Goal: Information Seeking & Learning: Check status

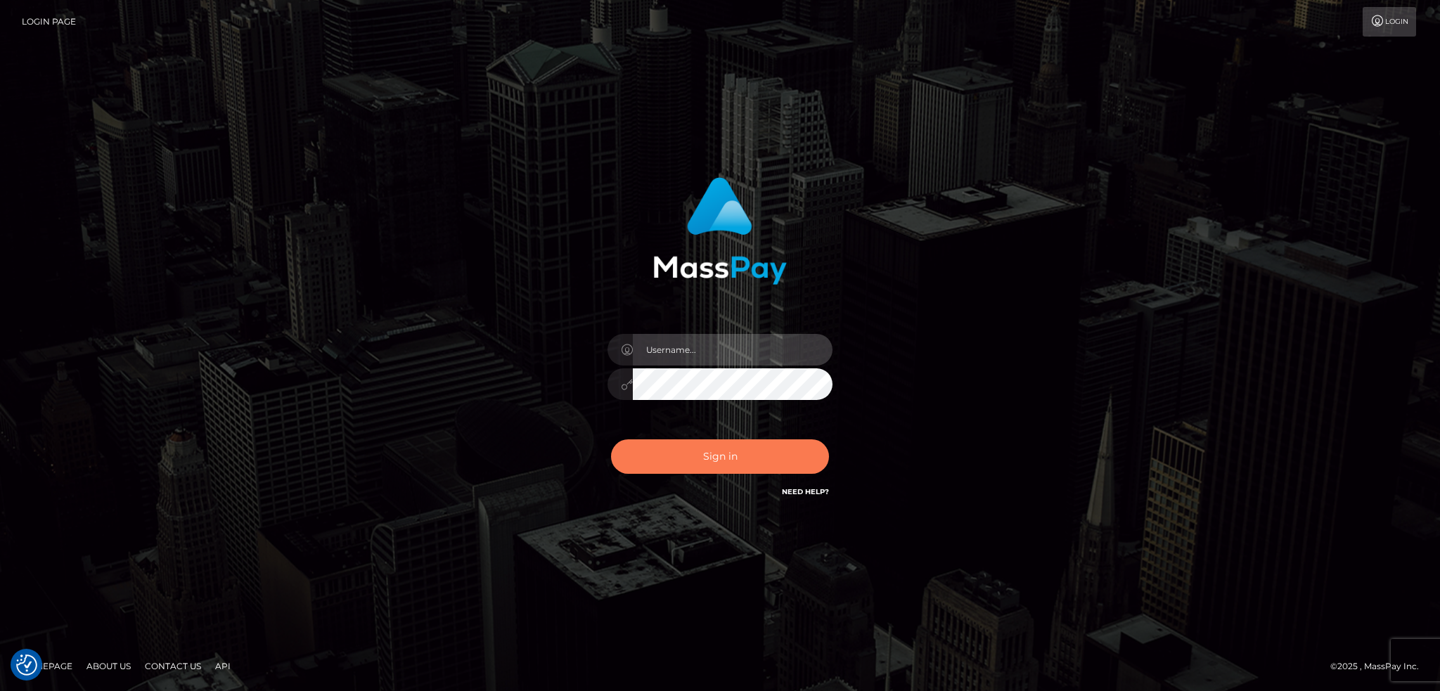
type input "alexstef"
click at [710, 452] on button "Sign in" at bounding box center [720, 457] width 218 height 34
type input "alexstef"
click at [691, 456] on button "Sign in" at bounding box center [720, 457] width 218 height 34
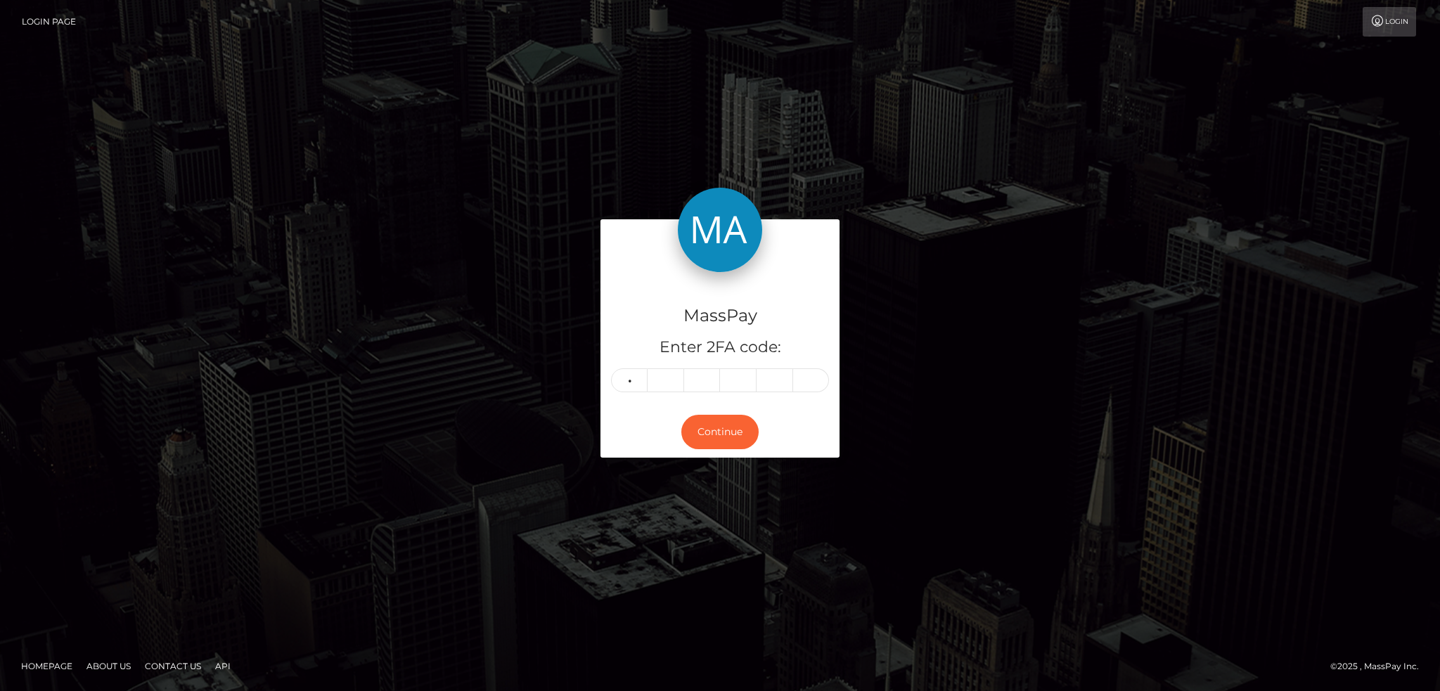
type input "3"
type input "5"
type input "4"
type input "3"
type input "1"
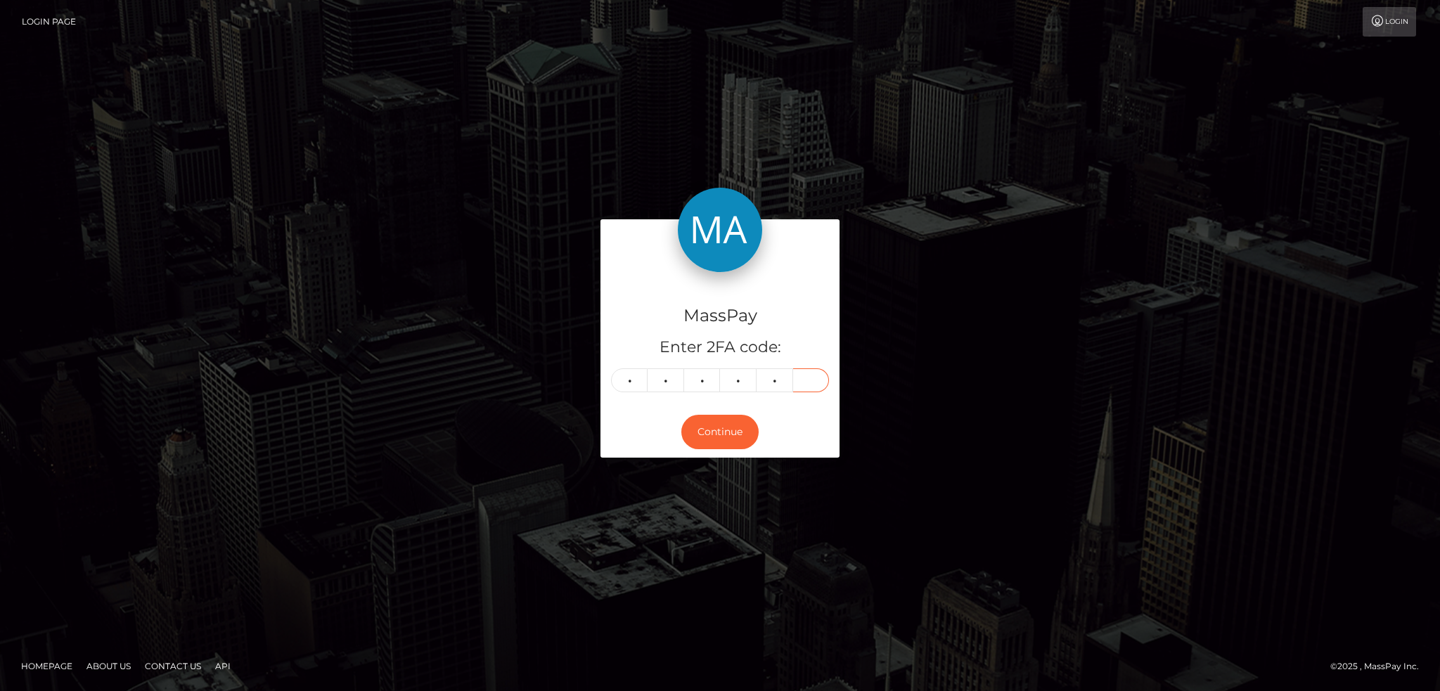
type input "8"
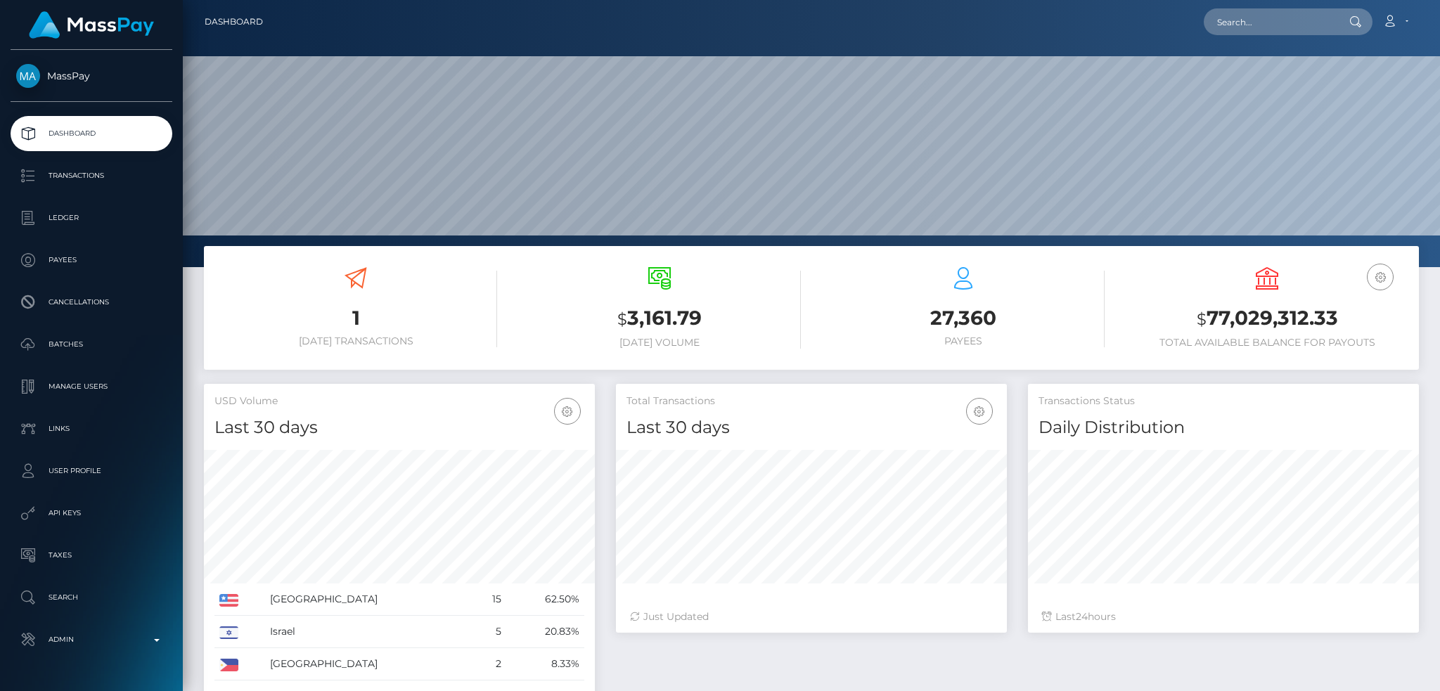
scroll to position [250, 390]
click at [1306, 18] on input "text" at bounding box center [1270, 21] width 132 height 27
paste input "knicole0092@gmail.com"
type input "knicole0092@gmail.com"
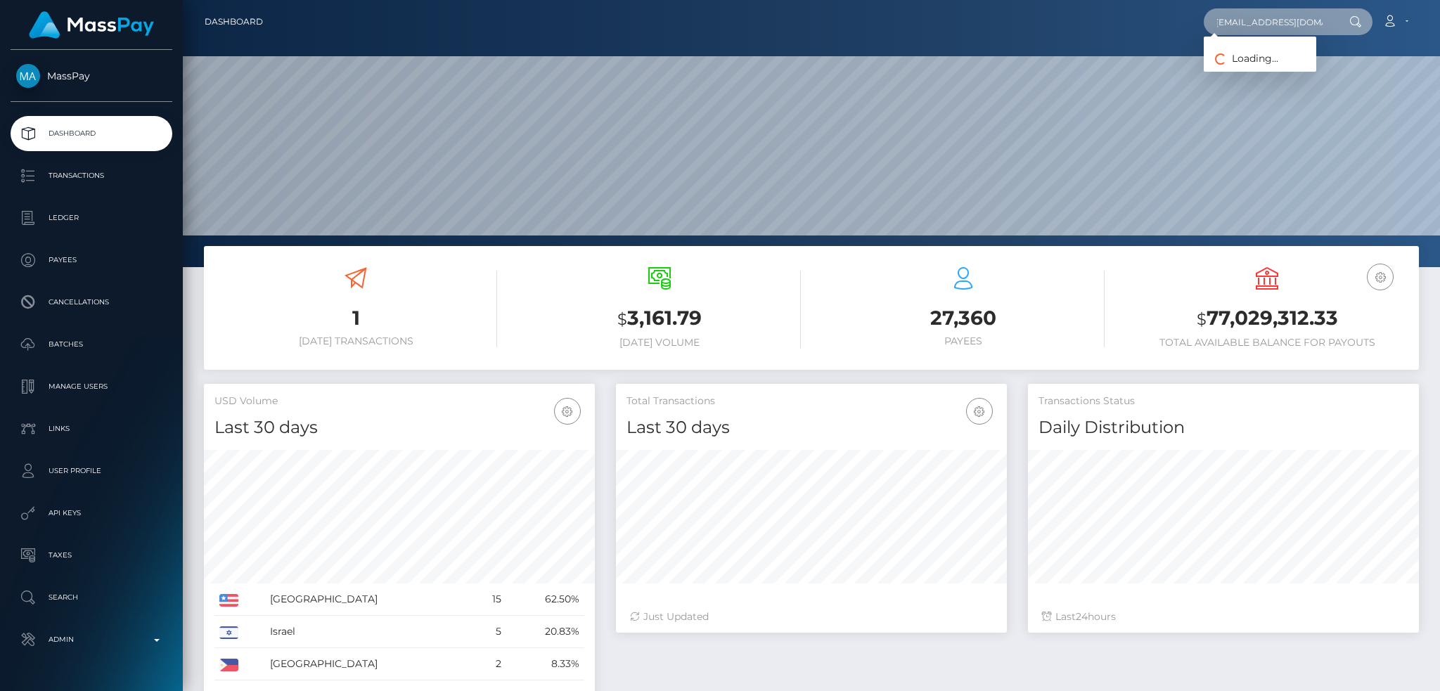
scroll to position [0, 0]
click at [1265, 73] on link "Nicole Edmond" at bounding box center [1260, 73] width 113 height 26
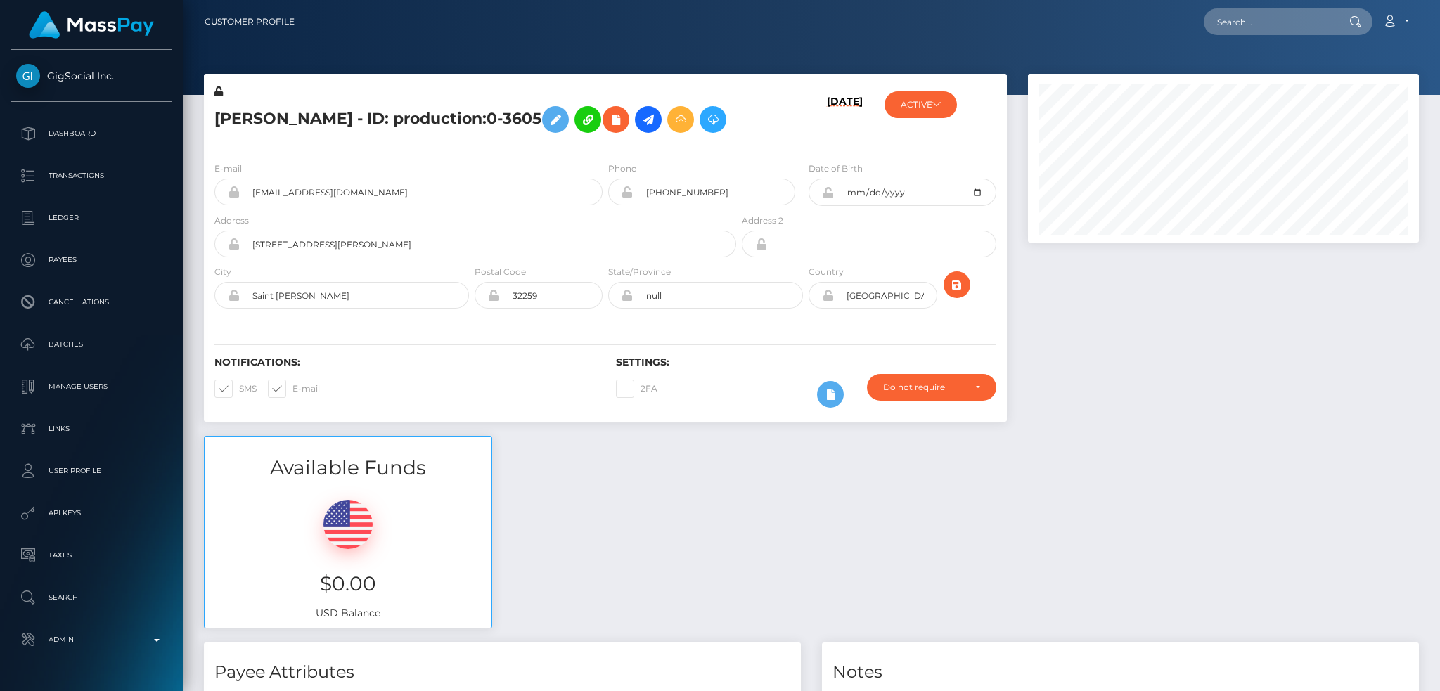
scroll to position [169, 390]
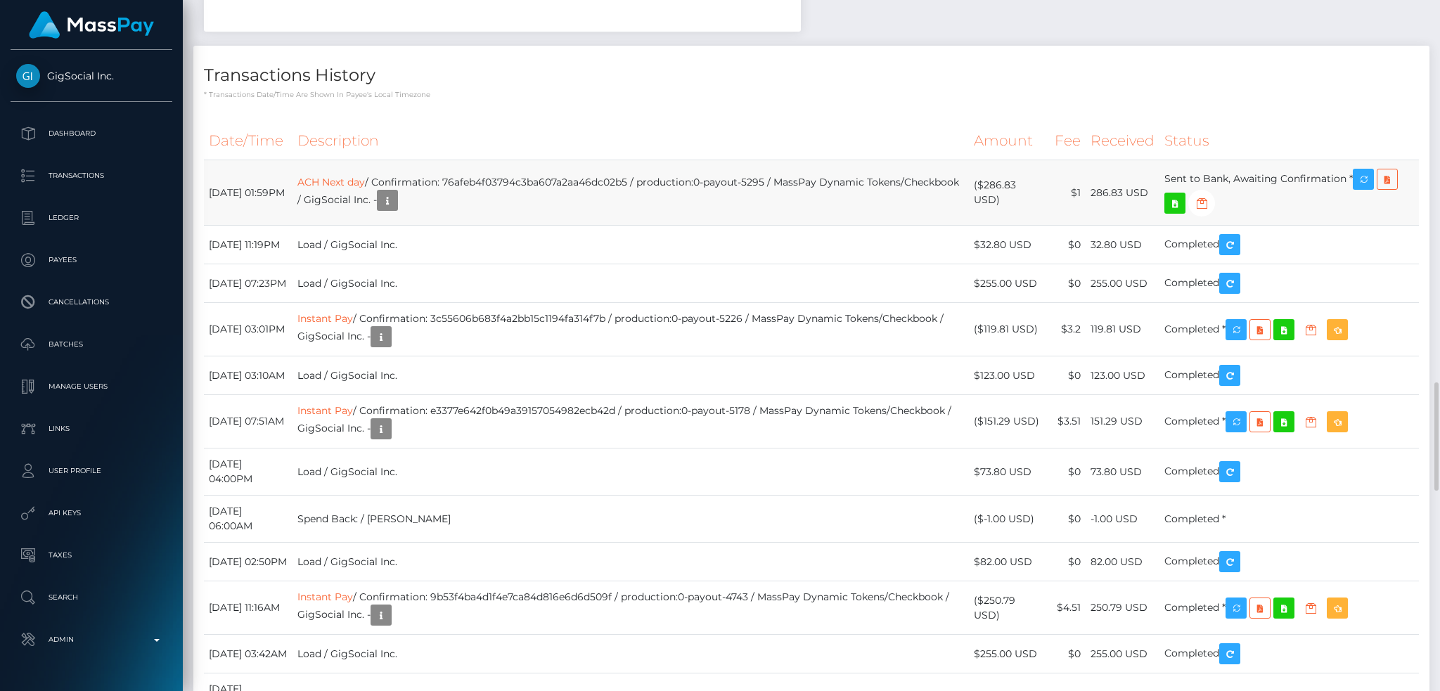
click at [758, 203] on td "ACH Next day / Confirmation: 76afeb4f03794c3ba607a2aa46dc02b5 / production:0-pa…" at bounding box center [631, 192] width 677 height 65
click at [682, 225] on td "ACH Next day / Confirmation: 76afeb4f03794c3ba607a2aa46dc02b5 / production:0-pa…" at bounding box center [631, 192] width 677 height 65
click at [396, 208] on icon "button" at bounding box center [387, 201] width 17 height 18
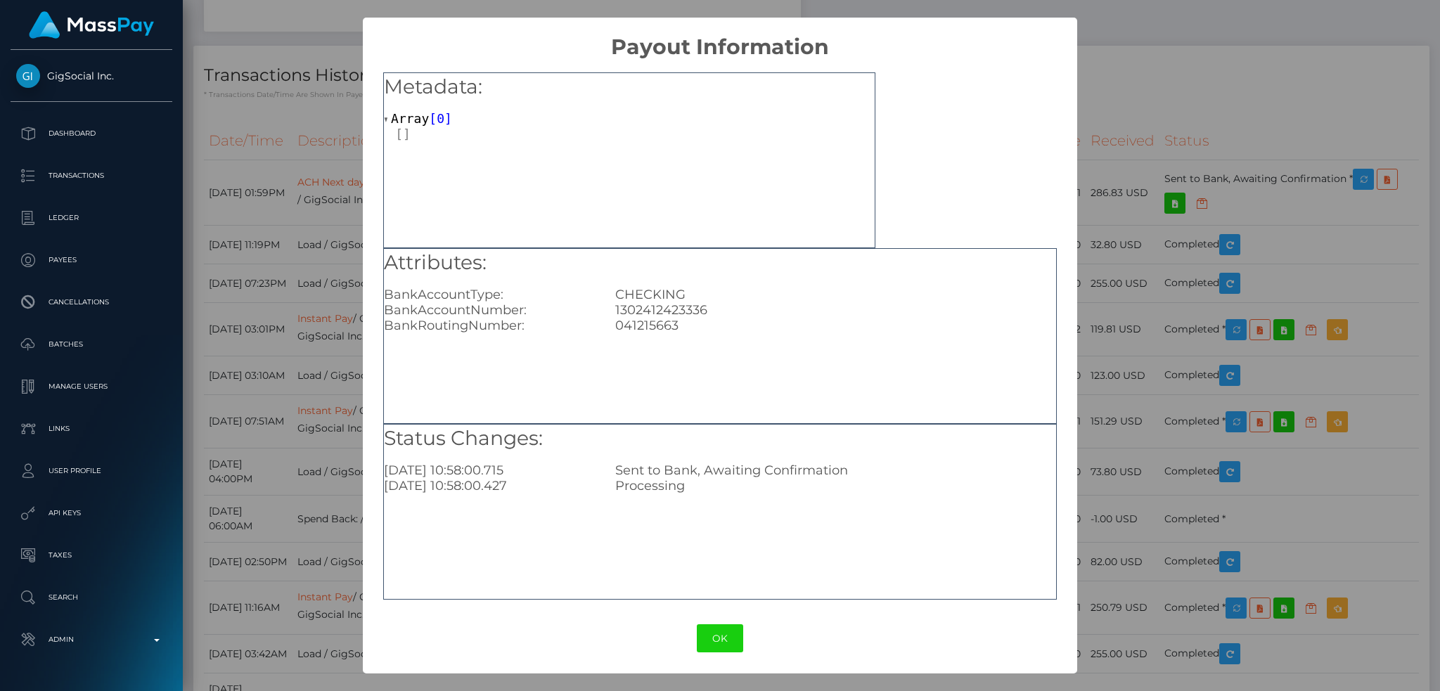
click at [689, 307] on div "1302412423336" at bounding box center [836, 309] width 462 height 15
drag, startPoint x: 731, startPoint y: 630, endPoint x: 731, endPoint y: 619, distance: 11.3
click at [732, 630] on button "OK" at bounding box center [720, 639] width 46 height 29
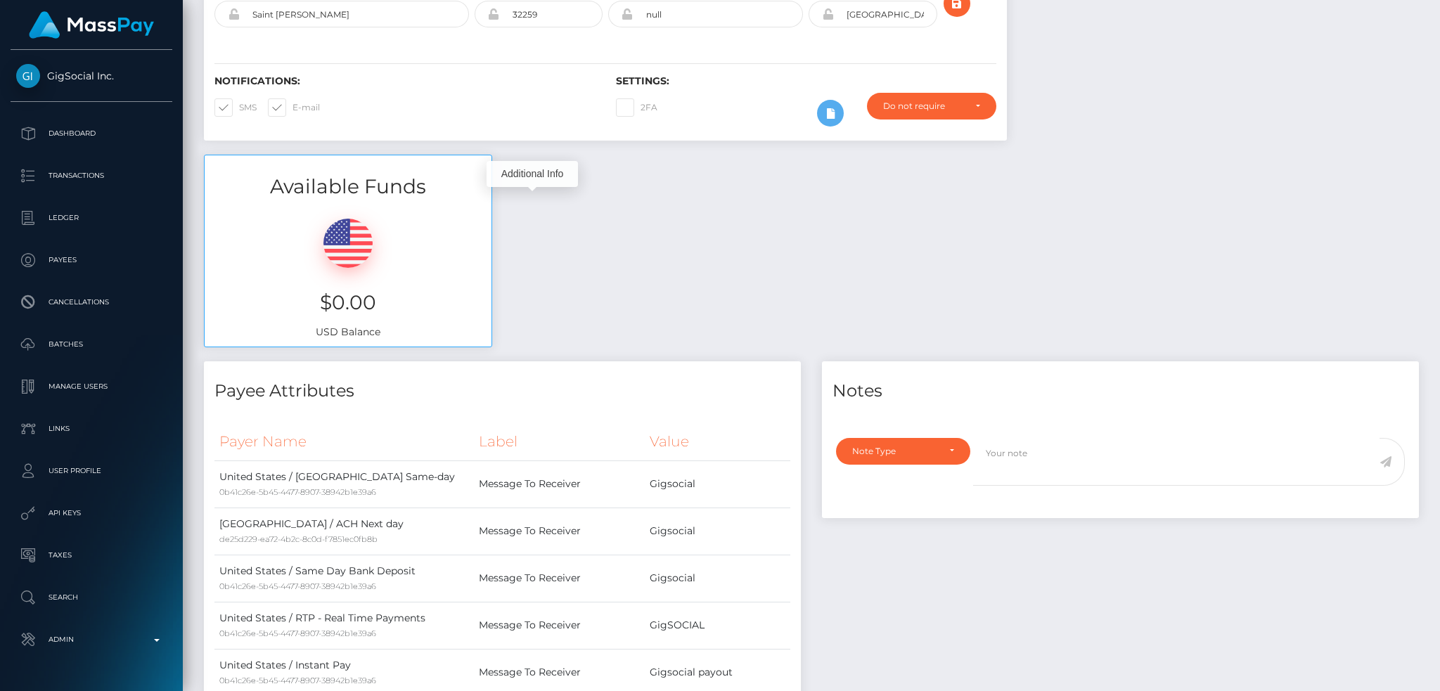
scroll to position [0, 0]
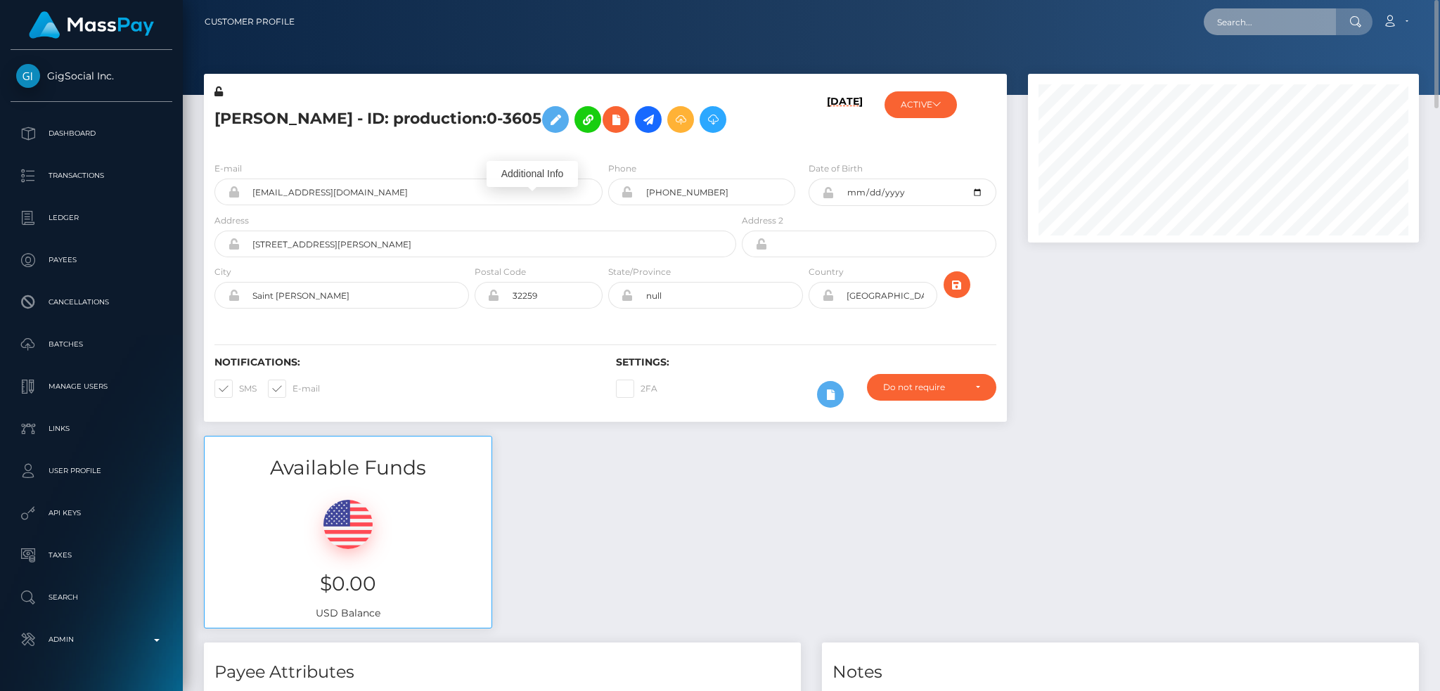
click at [1285, 30] on input "text" at bounding box center [1270, 21] width 132 height 27
paste input "poact_AhkwGhGD5I7M"
type input "poact_AhkwGhGD5I7M"
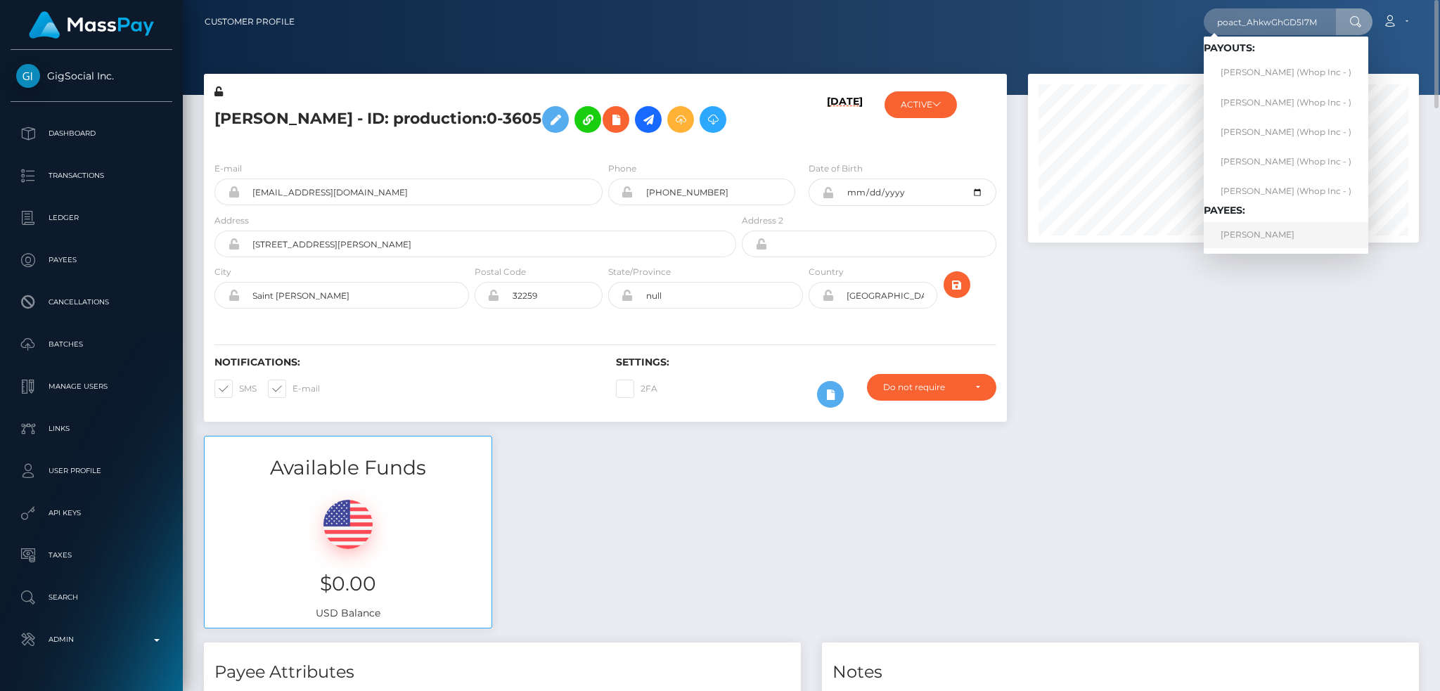
click at [1269, 233] on link "郭 荣 俊" at bounding box center [1286, 235] width 165 height 26
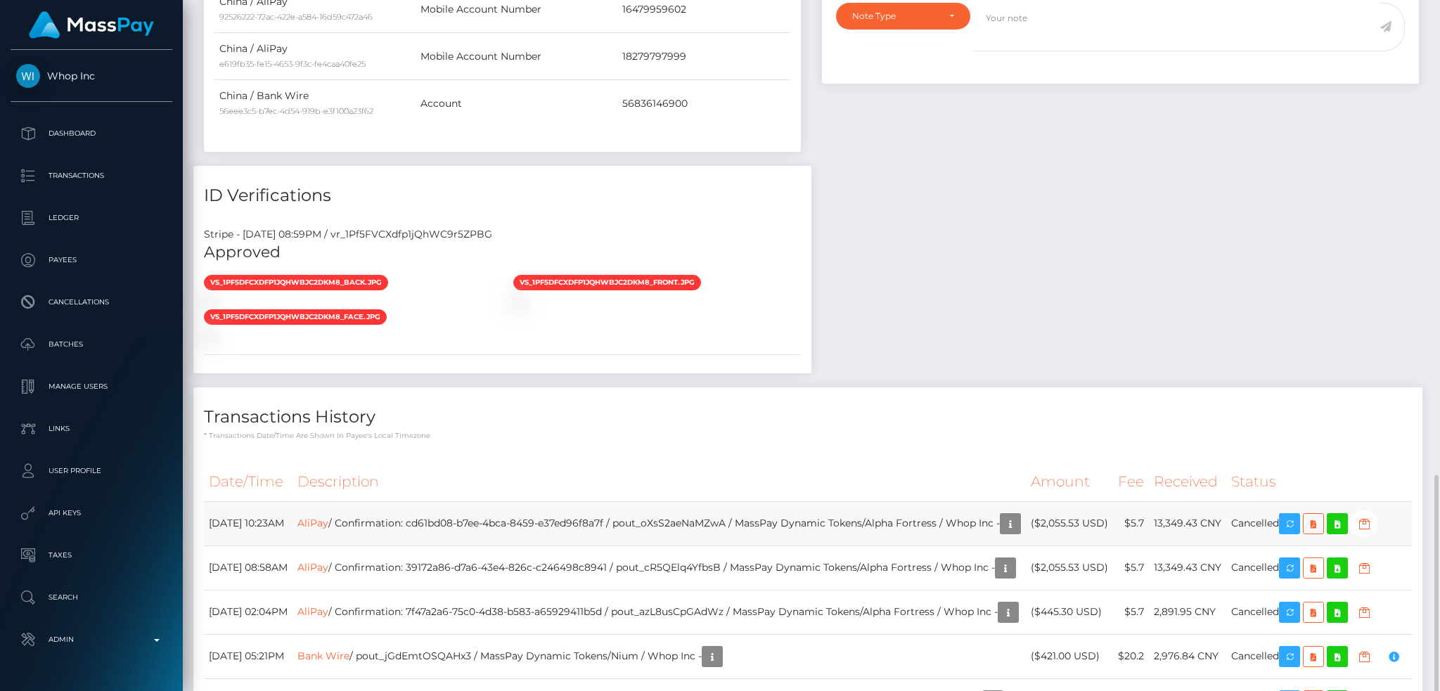
scroll to position [1007, 0]
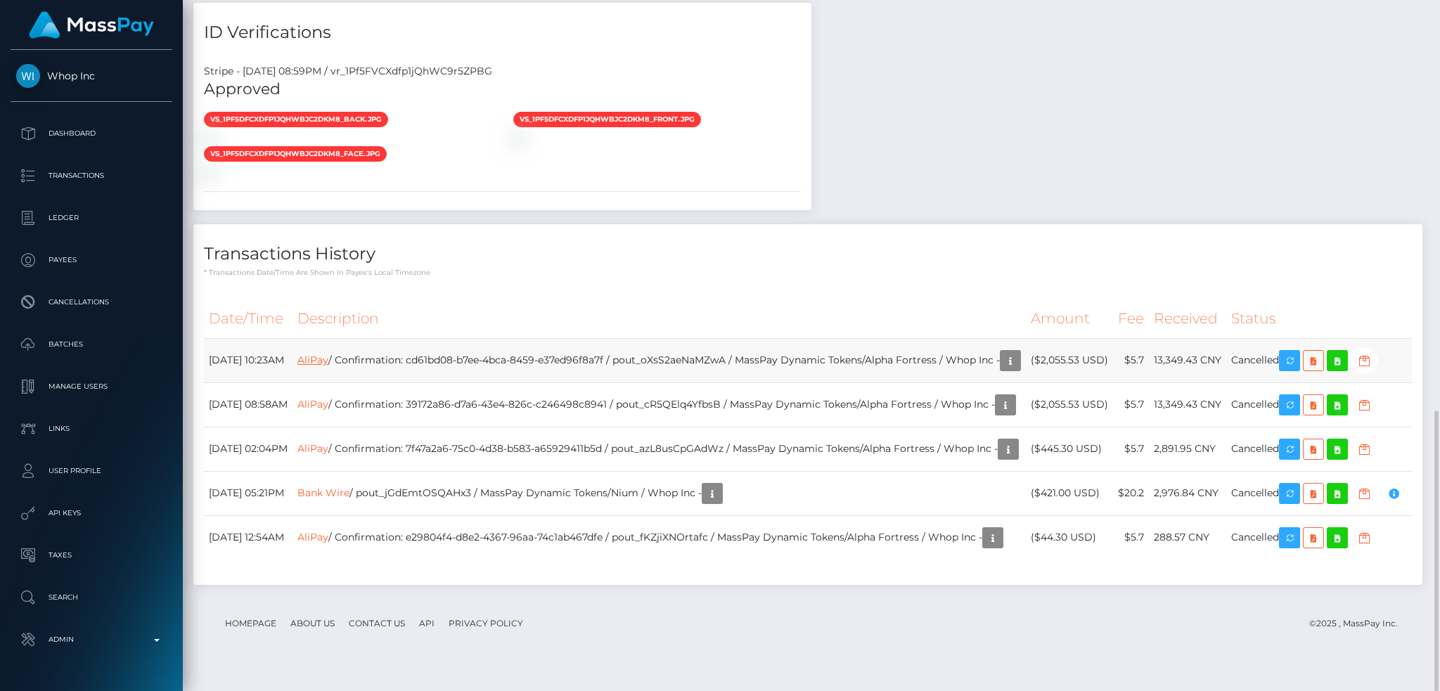
click at [328, 354] on link "AliPay" at bounding box center [312, 360] width 31 height 13
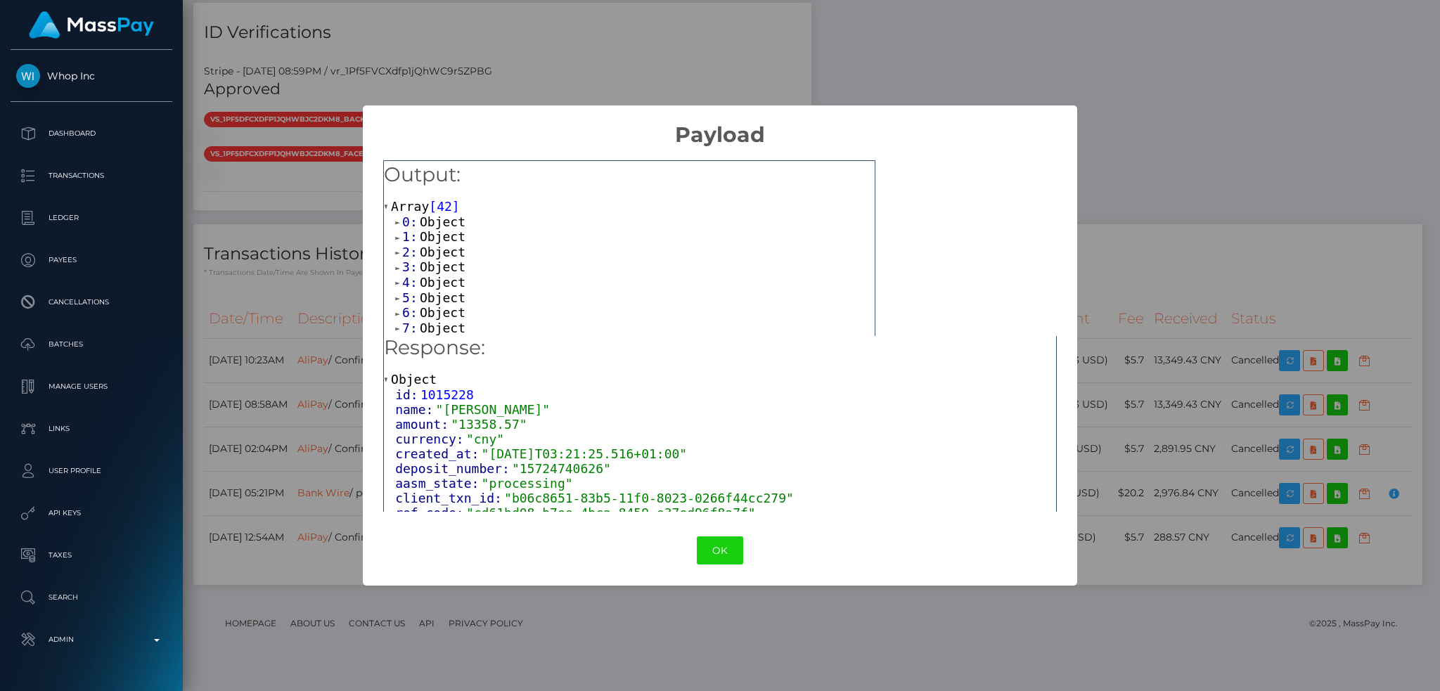
scroll to position [0, 0]
click at [720, 552] on button "OK" at bounding box center [720, 551] width 46 height 29
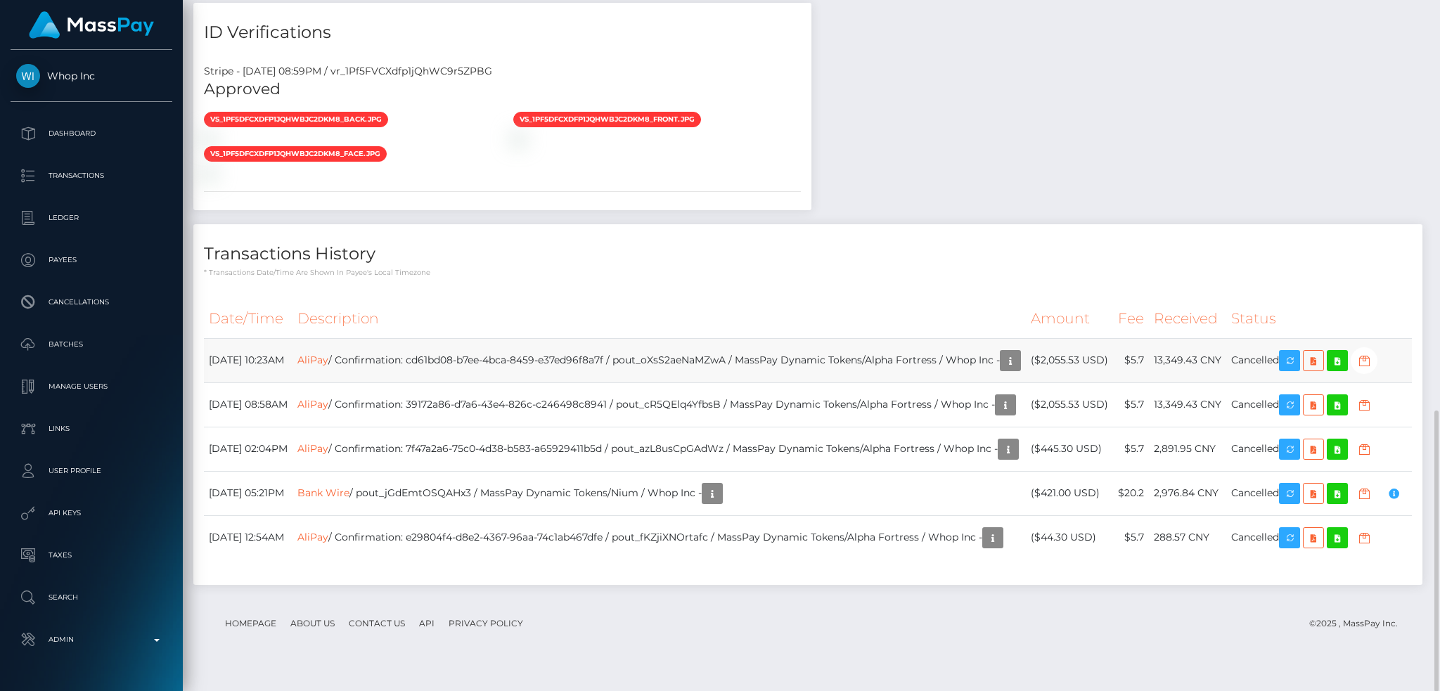
click at [621, 338] on td "AliPay / Confirmation: cd61bd08-b7ee-4bca-8459-e37ed96f8a7f / pout_oXsS2aeNaMZw…" at bounding box center [660, 360] width 734 height 44
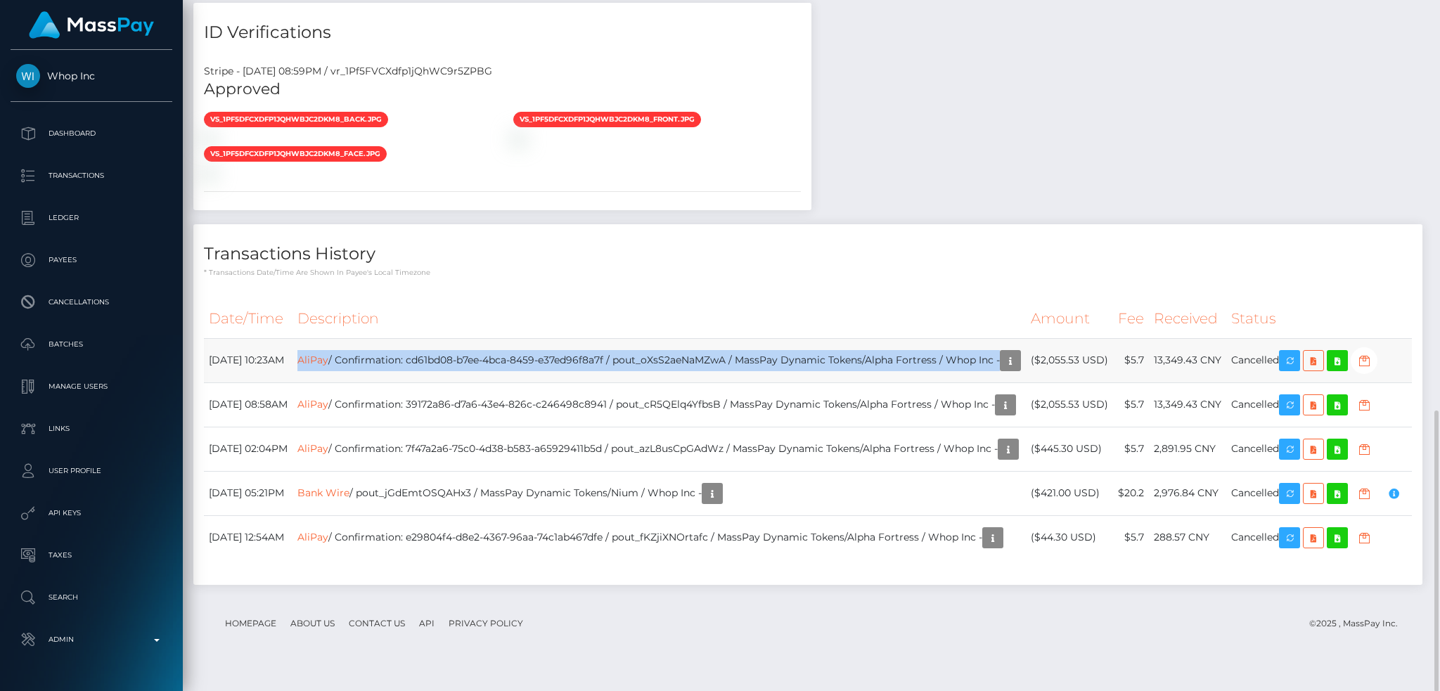
click at [621, 338] on td "AliPay / Confirmation: cd61bd08-b7ee-4bca-8459-e37ed96f8a7f / pout_oXsS2aeNaMZw…" at bounding box center [660, 360] width 734 height 44
click at [650, 338] on td "AliPay / Confirmation: cd61bd08-b7ee-4bca-8459-e37ed96f8a7f / pout_oXsS2aeNaMZw…" at bounding box center [660, 360] width 734 height 44
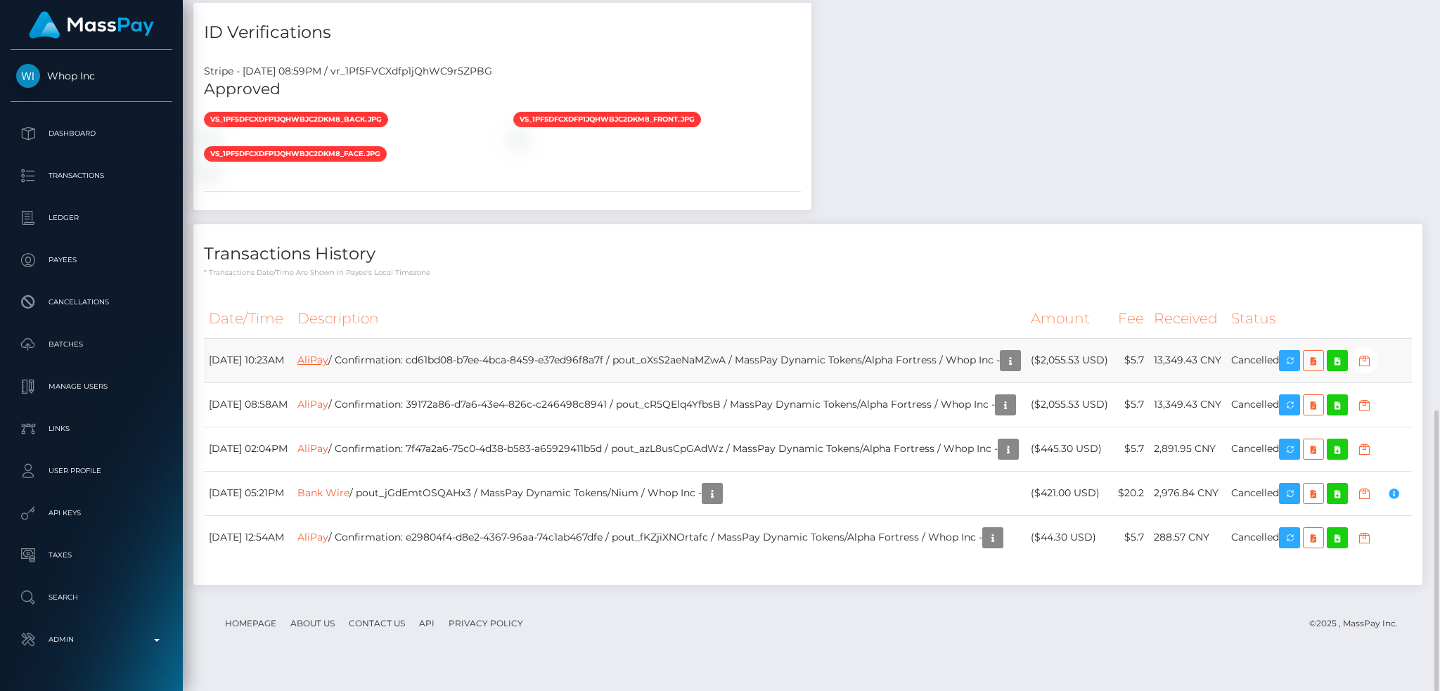
click at [328, 354] on link "AliPay" at bounding box center [312, 360] width 31 height 13
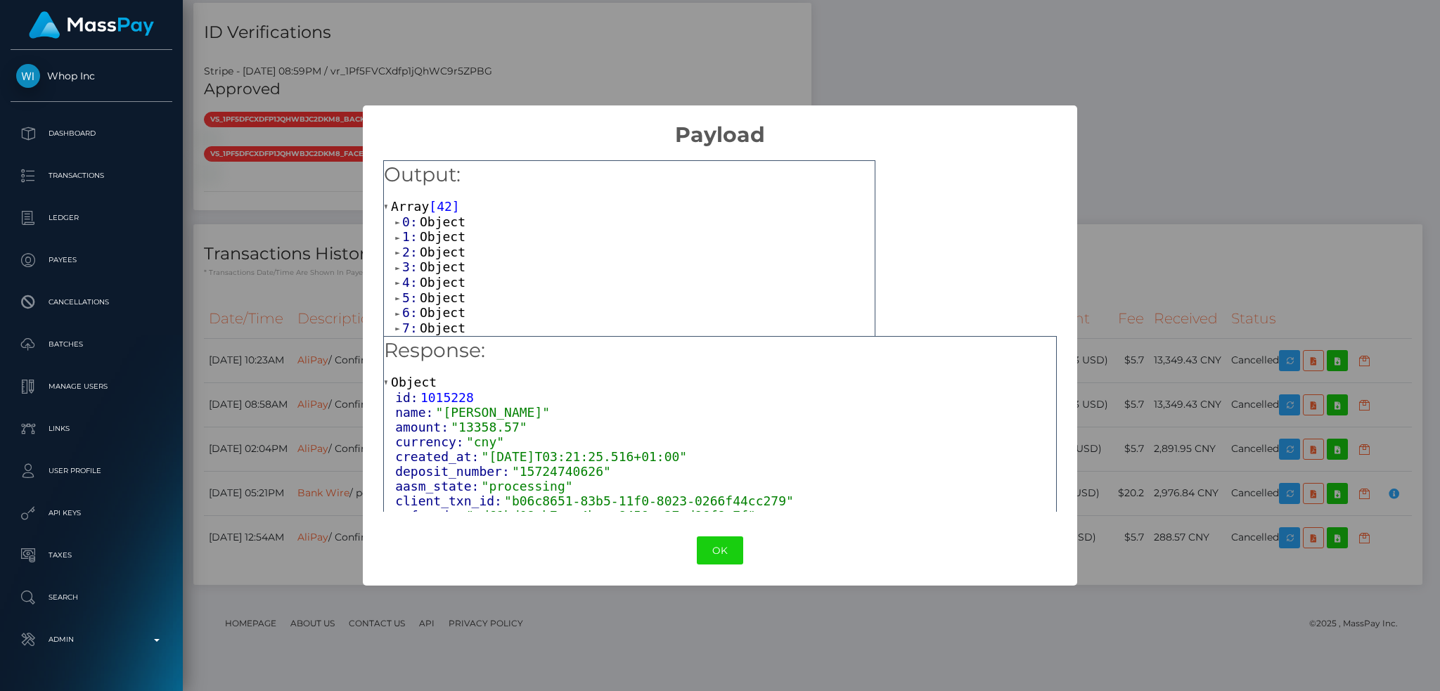
click at [256, 398] on div "× Payload Output: Array [ 42 ] 0: Object 1: Object 2: Object 3: Object 4: Objec…" at bounding box center [720, 345] width 1440 height 691
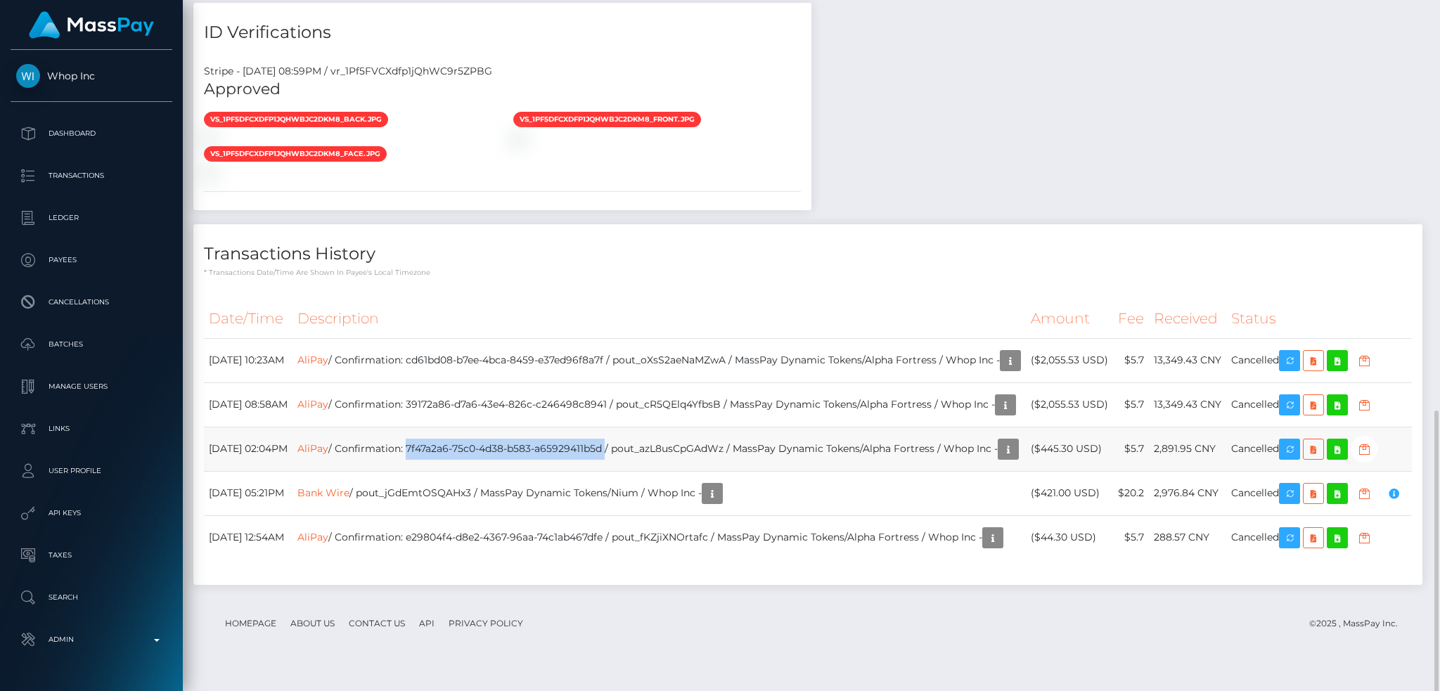
drag, startPoint x: 446, startPoint y: 416, endPoint x: 644, endPoint y: 418, distance: 198.4
click at [644, 427] on td "AliPay / Confirmation: 7f47a2a6-75c0-4d38-b583-a65929411b5d / pout_azL8usCpGAdW…" at bounding box center [660, 449] width 734 height 44
copy td "7f47a2a6-75c0-4d38-b583-a65929411b5d"
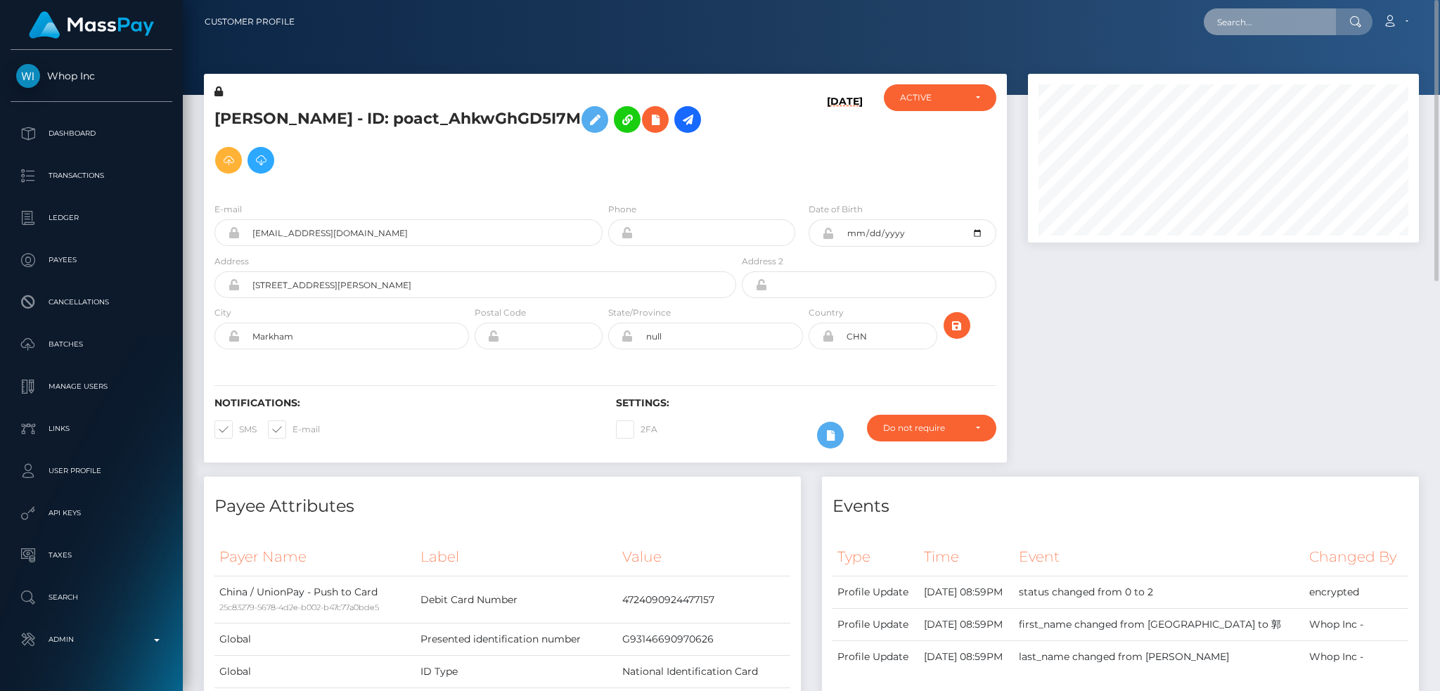
click at [1272, 18] on input "text" at bounding box center [1270, 21] width 132 height 27
paste input "poact_RKodrB5tPpGZ"
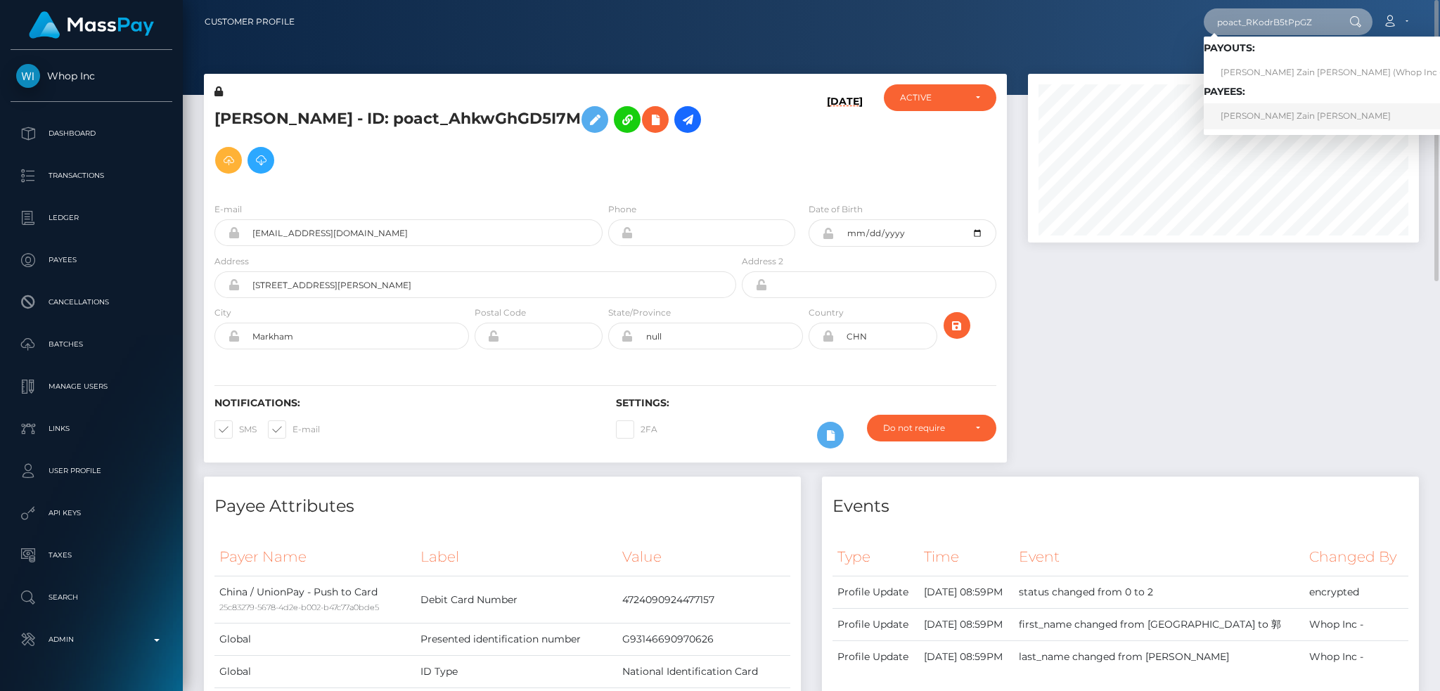
type input "poact_RKodrB5tPpGZ"
click at [1290, 116] on link "Rana Muhammad Zain Zahid" at bounding box center [1334, 116] width 261 height 26
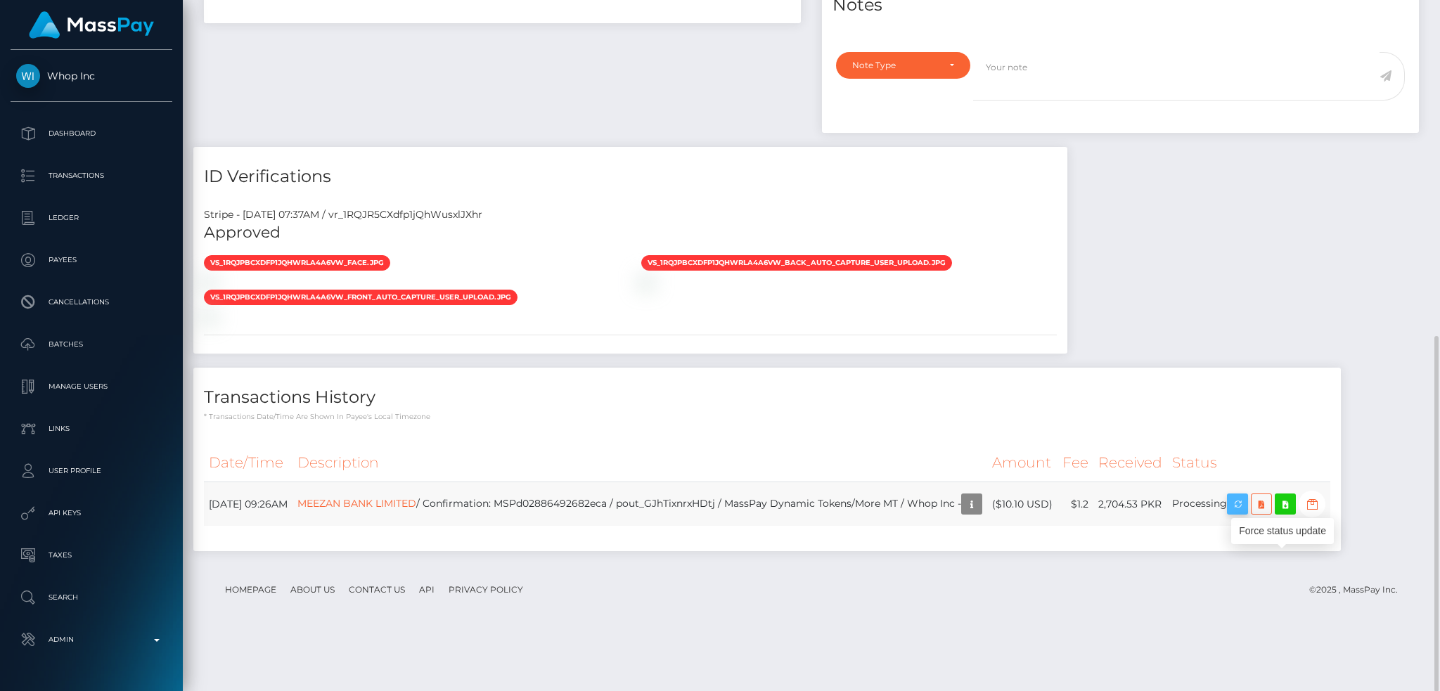
scroll to position [169, 390]
click at [1246, 513] on icon "button" at bounding box center [1237, 505] width 17 height 18
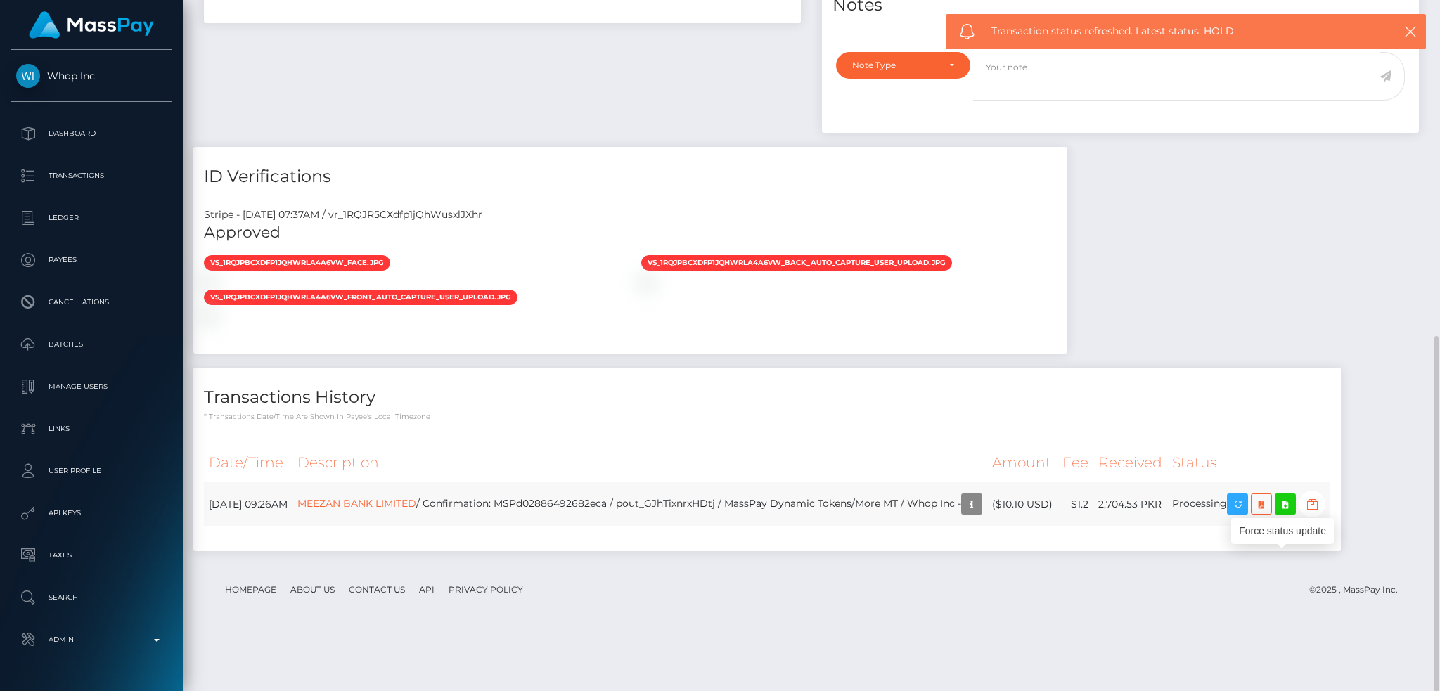
click at [615, 527] on td "MEEZAN BANK LIMITED / Confirmation: MSPd02886492682eca / pout_GJhTixnrxHDtj / M…" at bounding box center [640, 504] width 695 height 44
copy td "MSPd02886492682eca"
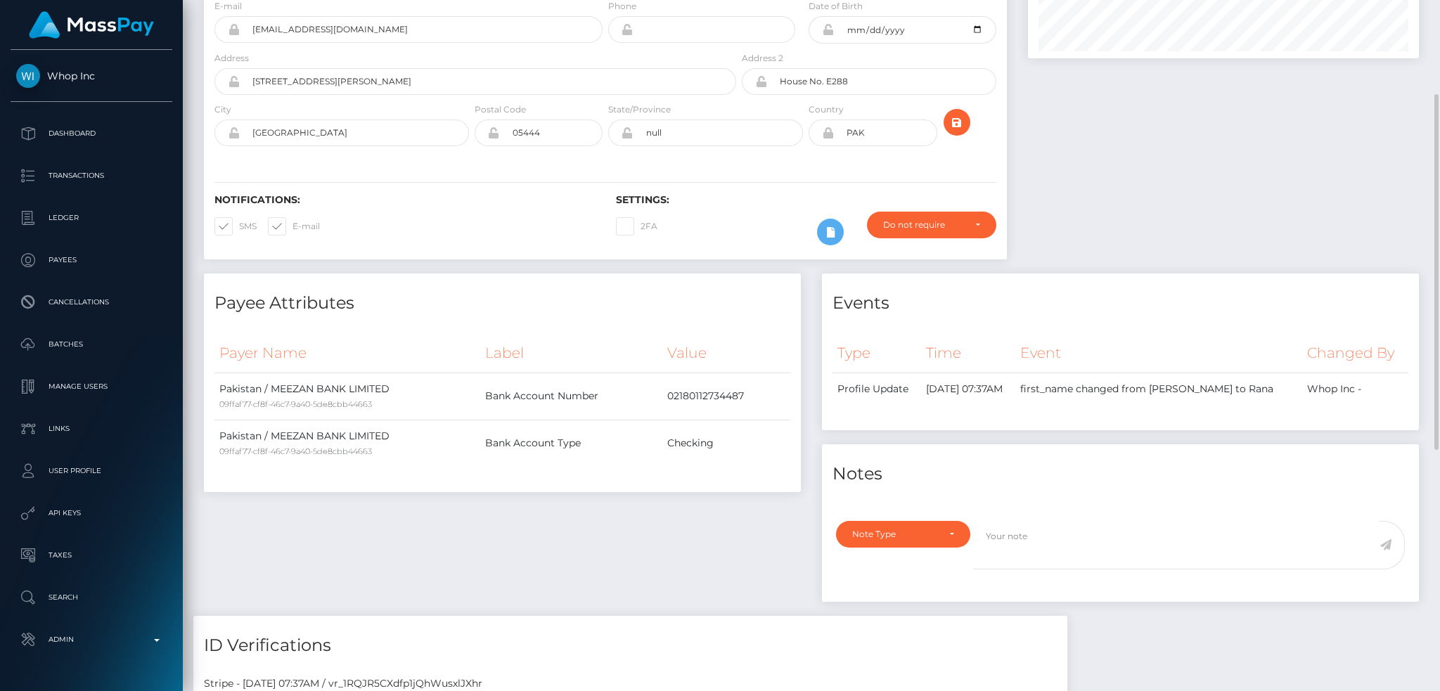
scroll to position [0, 0]
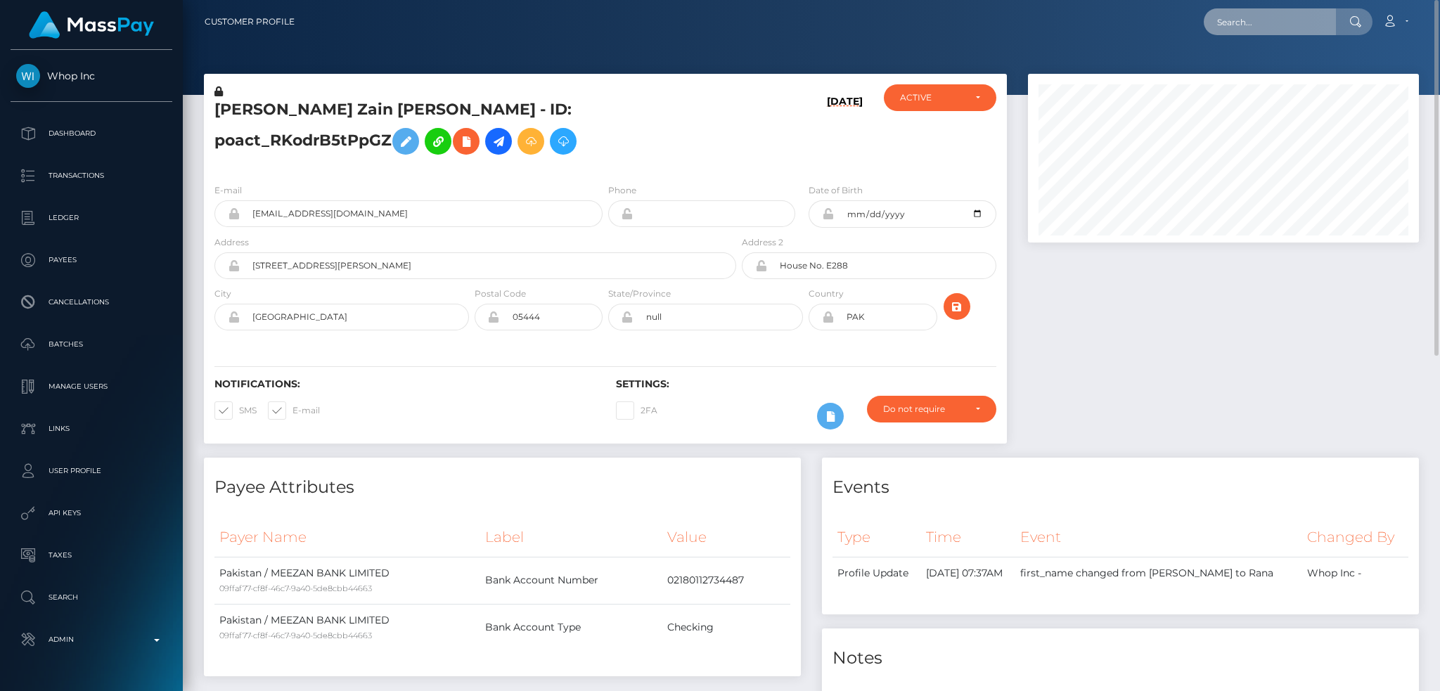
drag, startPoint x: 1272, startPoint y: 17, endPoint x: 1186, endPoint y: 23, distance: 86.7
click at [1272, 17] on input "text" at bounding box center [1270, 21] width 132 height 27
paste input "689d57ff5bfa2f09a95a715d"
type input "689d57ff5bfa2f09a95a715d"
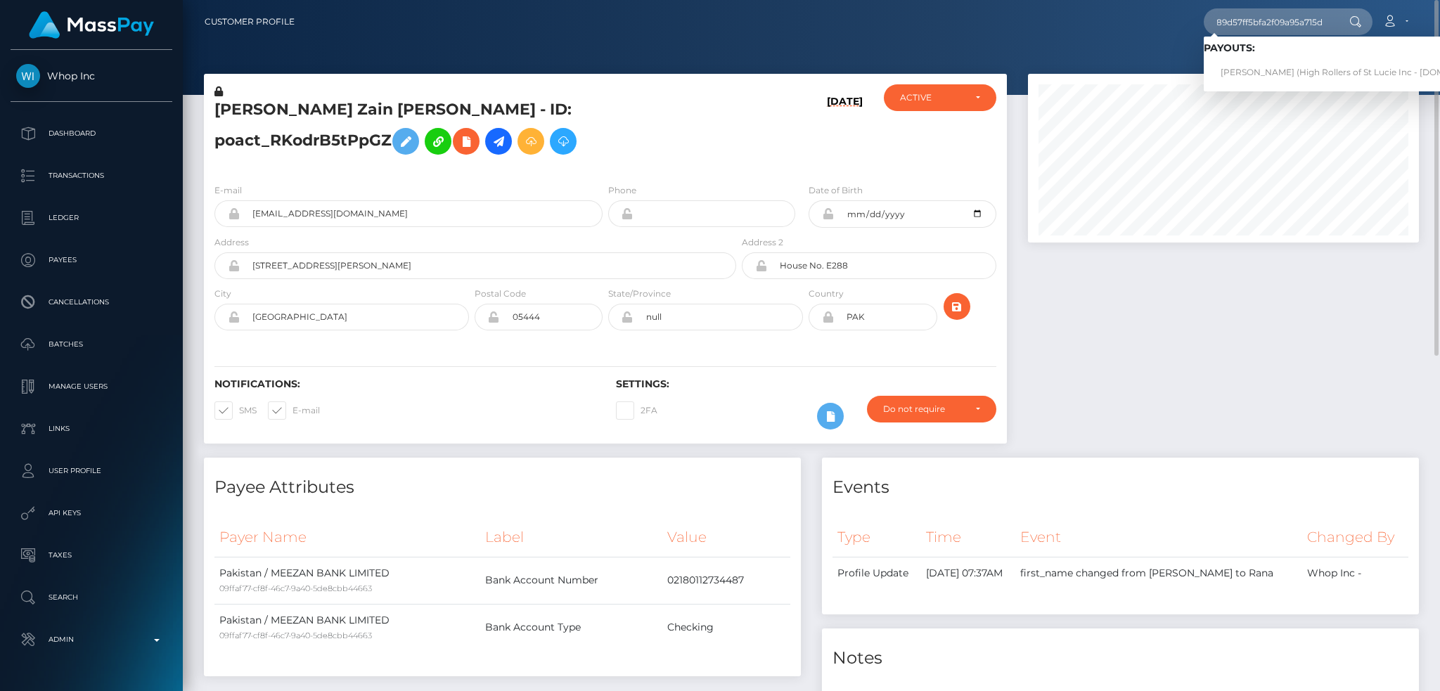
scroll to position [0, 0]
click at [1263, 72] on link "[PERSON_NAME] (High Rollers of St Lucie Inc - [DOMAIN_NAME])" at bounding box center [1359, 73] width 310 height 26
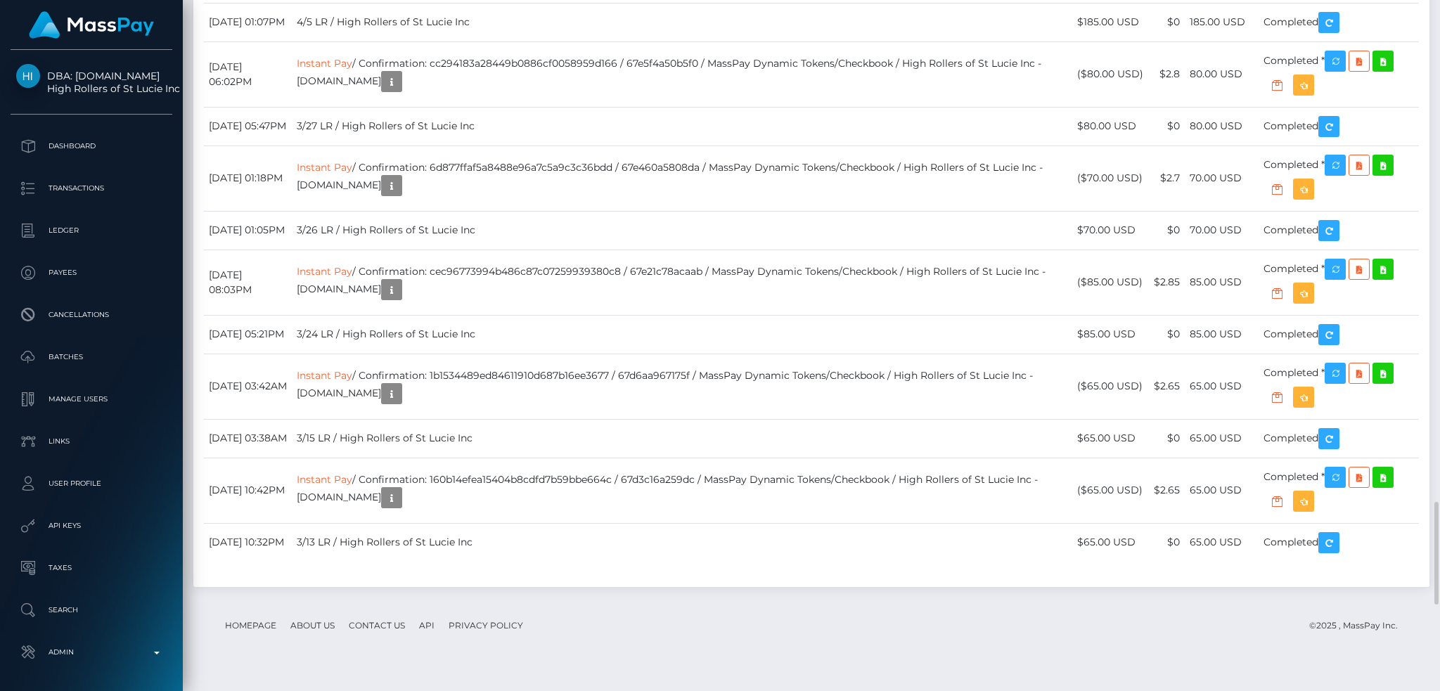
scroll to position [169, 390]
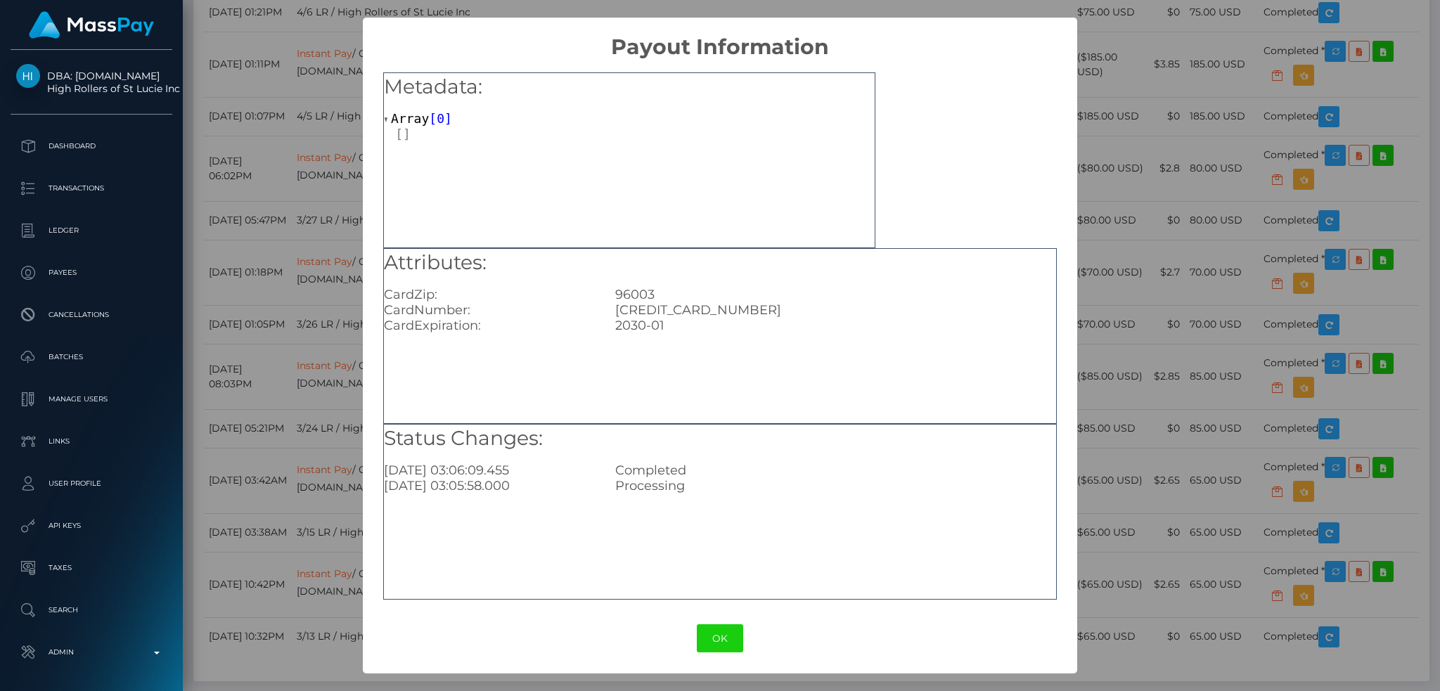
click at [698, 310] on div "[CREDIT_CARD_NUMBER]" at bounding box center [836, 309] width 462 height 15
copy div "4031630936681781"
click at [1098, 282] on div "× Payout Information Metadata: Array [ 0 ] Attributes: CardZip: 96003 CardNumbe…" at bounding box center [720, 345] width 1440 height 691
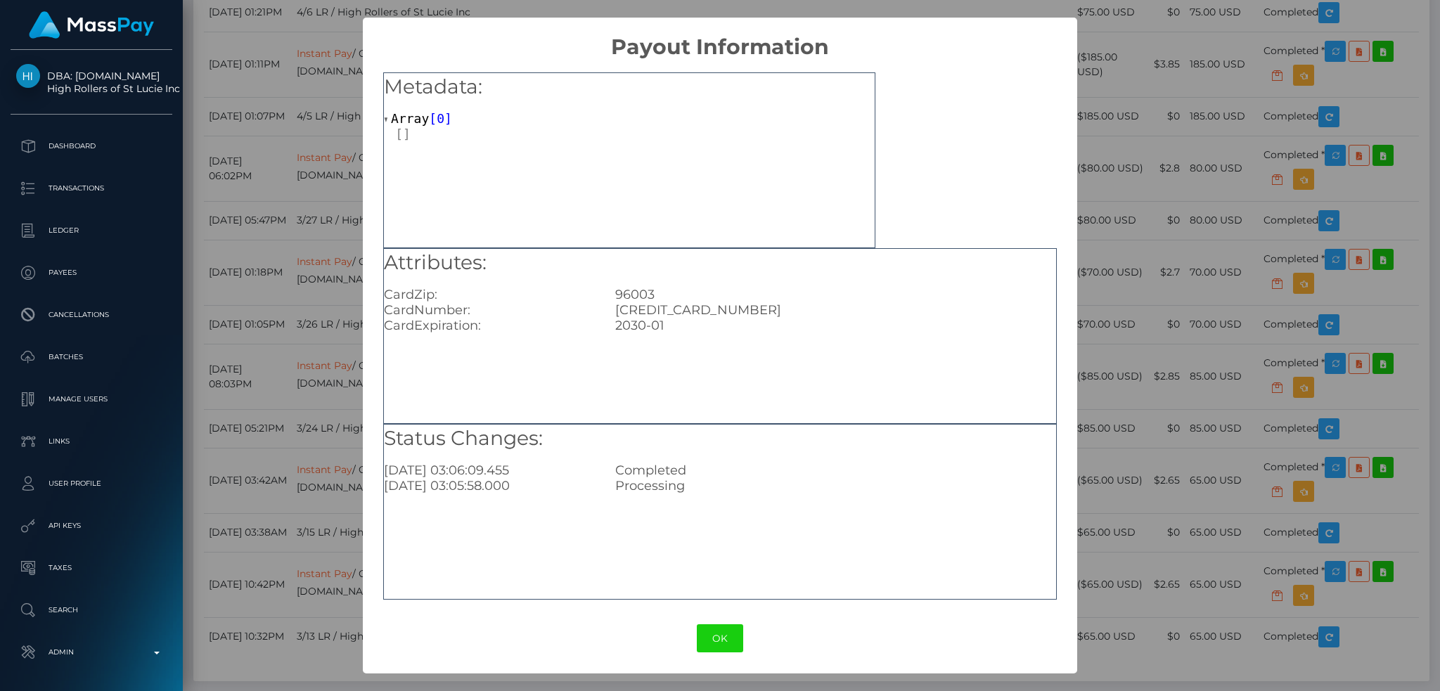
click at [682, 304] on div "4031630936681781" at bounding box center [836, 309] width 462 height 15
copy div "4031630936681781"
click at [271, 239] on div "× Payout Information Metadata: Array [ 0 ] Attributes: CardZip: 96003 CardNumbe…" at bounding box center [720, 345] width 1440 height 691
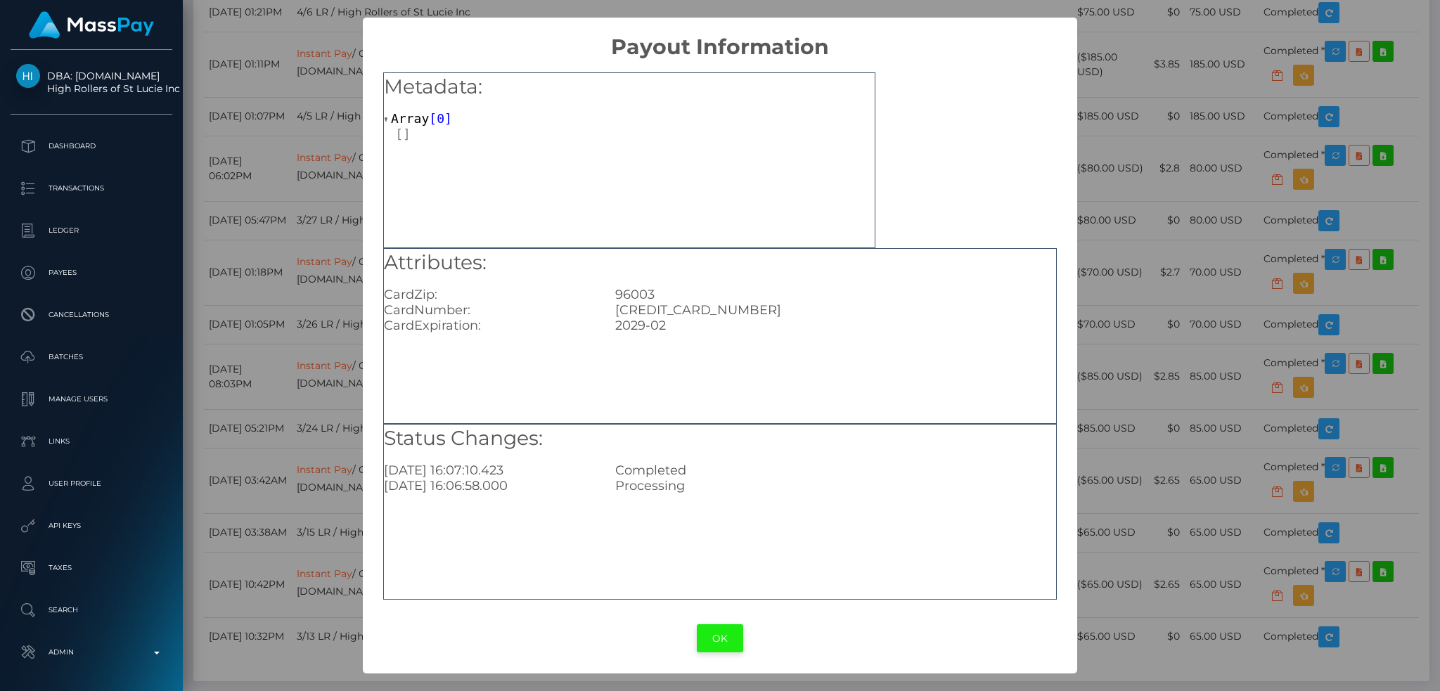
click at [715, 629] on button "OK" at bounding box center [720, 639] width 46 height 29
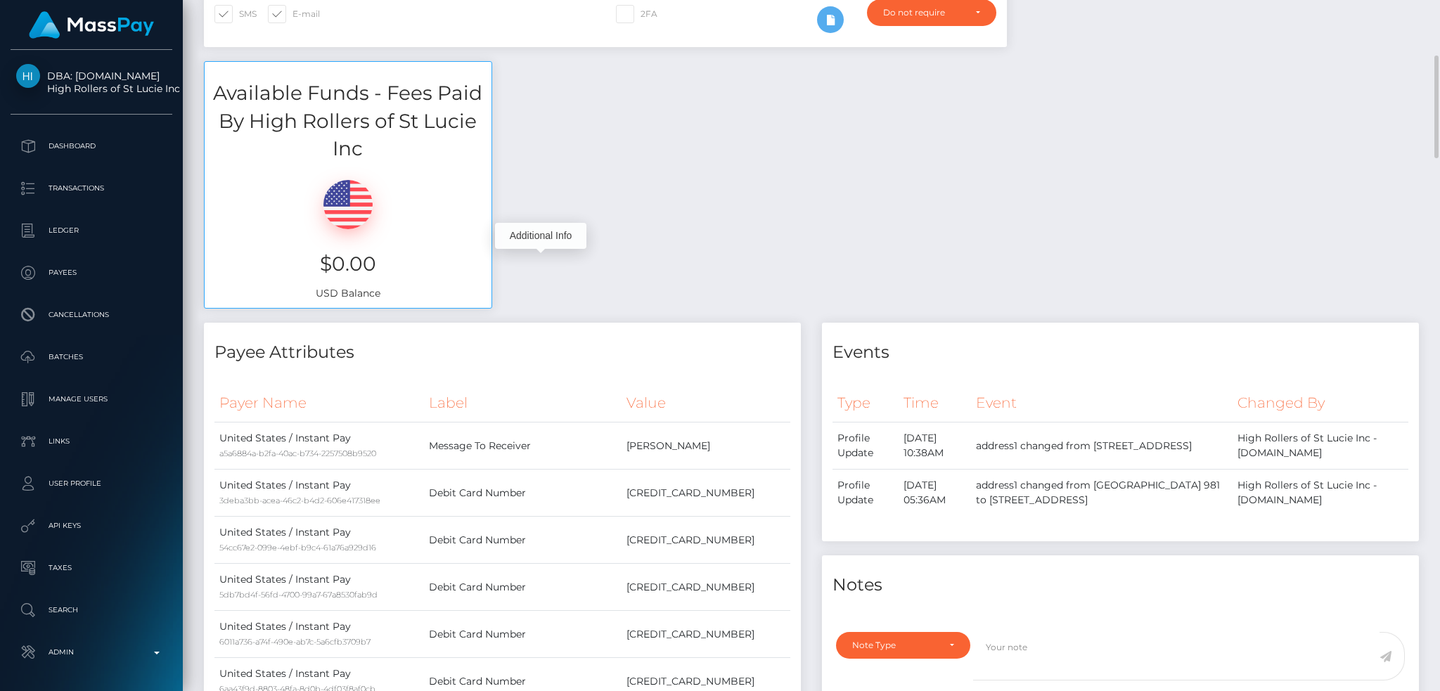
scroll to position [0, 0]
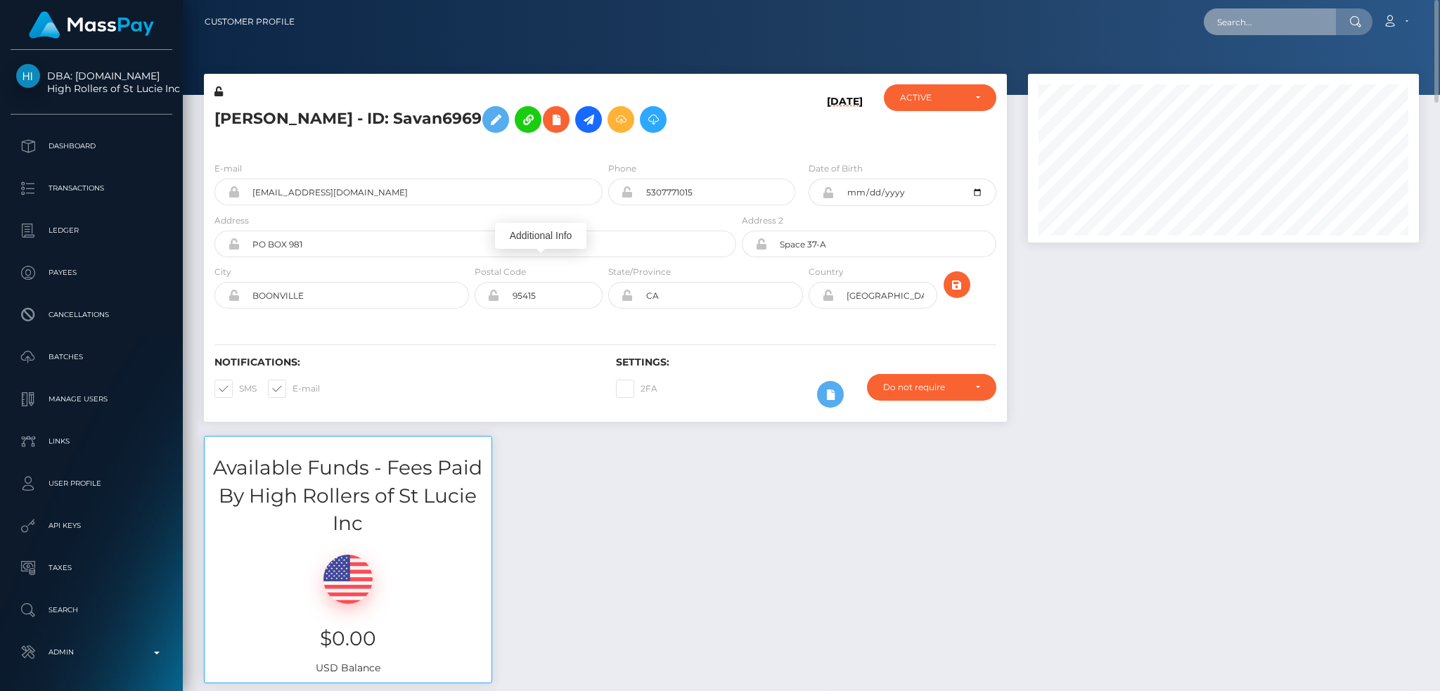
click at [1272, 33] on input "text" at bounding box center [1270, 21] width 132 height 27
paste input "mj09101991@gmail.com"
type input "mj09101991@gmail.com"
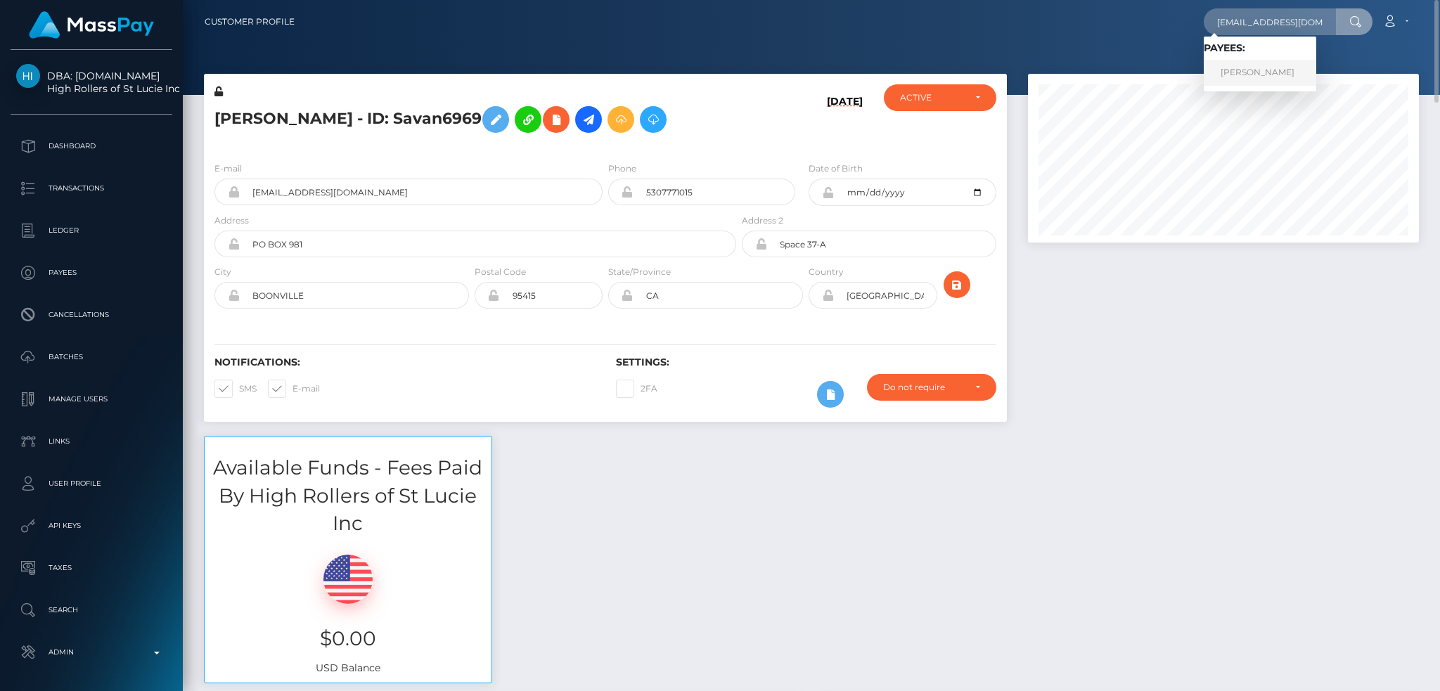
click at [1235, 71] on link "MICHAEL JORDAN" at bounding box center [1260, 73] width 113 height 26
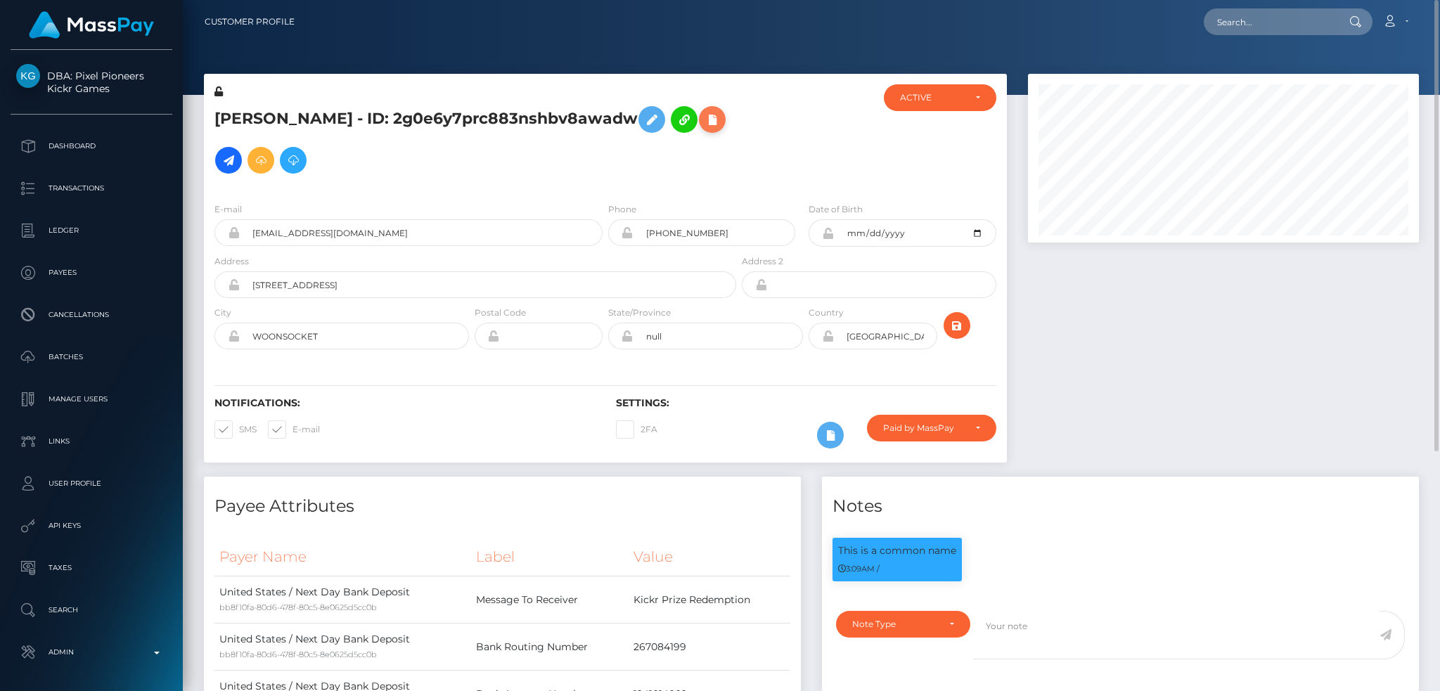
click at [704, 129] on icon at bounding box center [712, 120] width 17 height 18
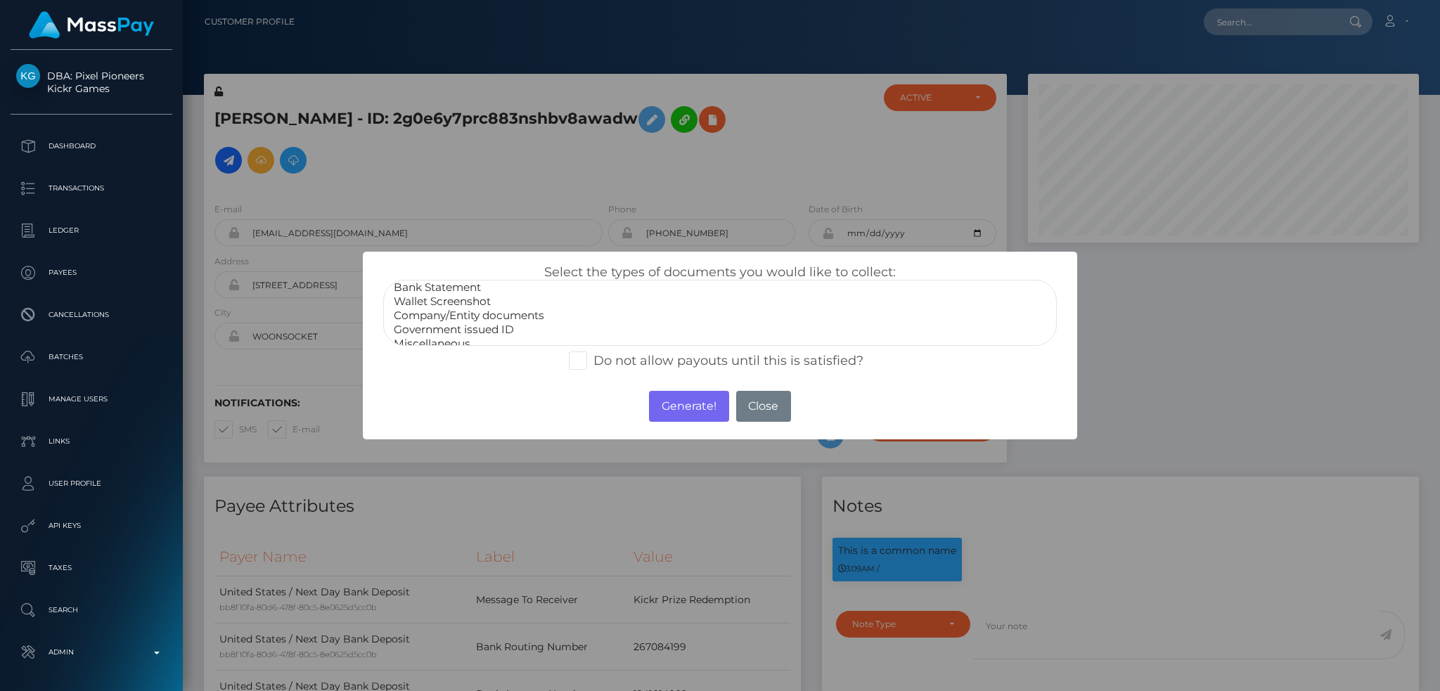
scroll to position [28, 0]
select select "Government issued ID"
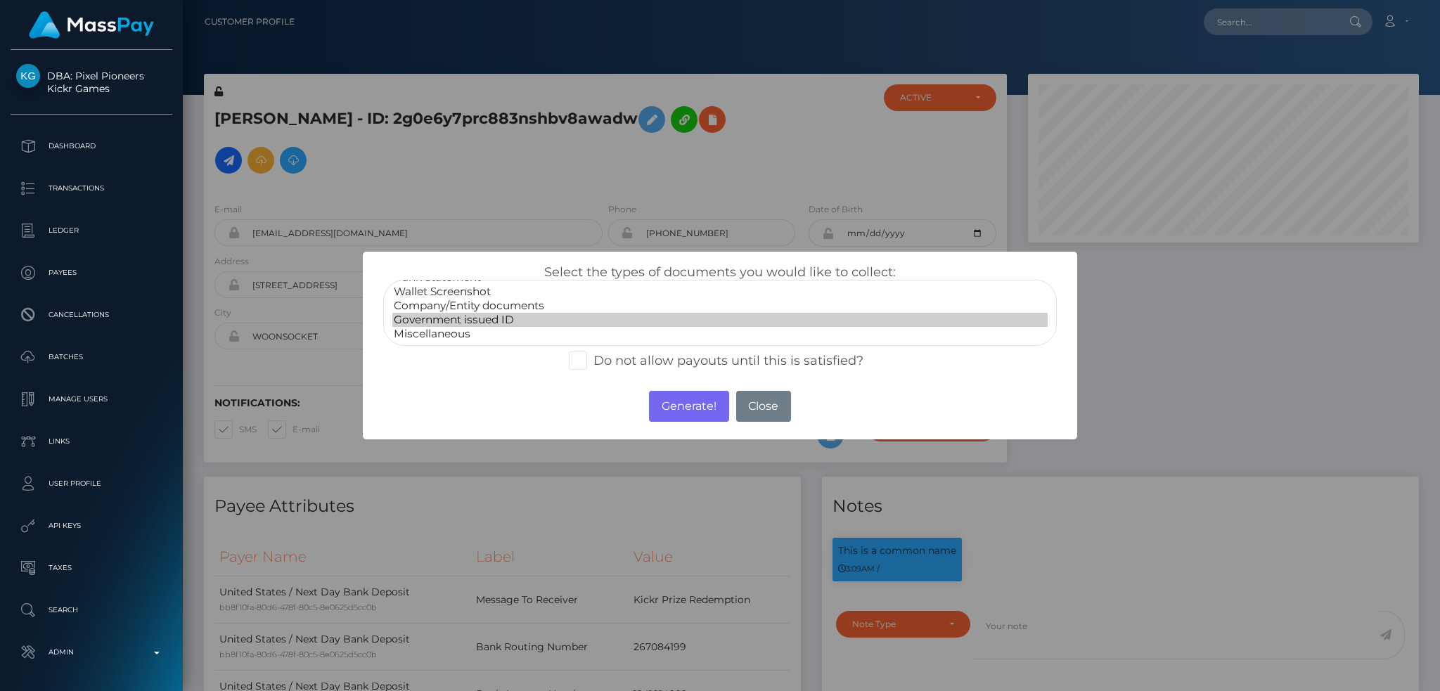
click at [498, 316] on option "Government issued ID" at bounding box center [719, 320] width 655 height 14
click at [687, 398] on button "Generate!" at bounding box center [688, 406] width 79 height 31
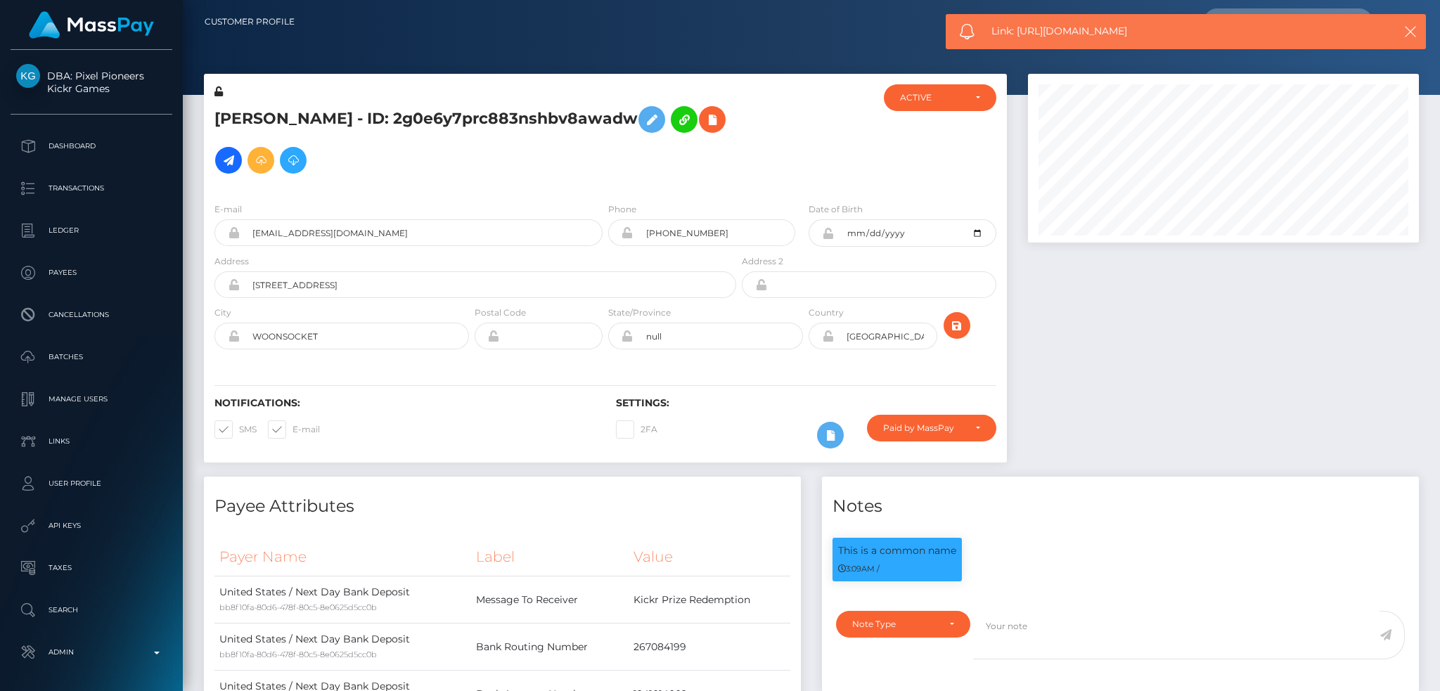
click at [1029, 35] on span "Link: https://l.maspay.io/dhdgJ" at bounding box center [1179, 31] width 374 height 15
copy span "Link: https://l.maspay.io/dhdgJ"
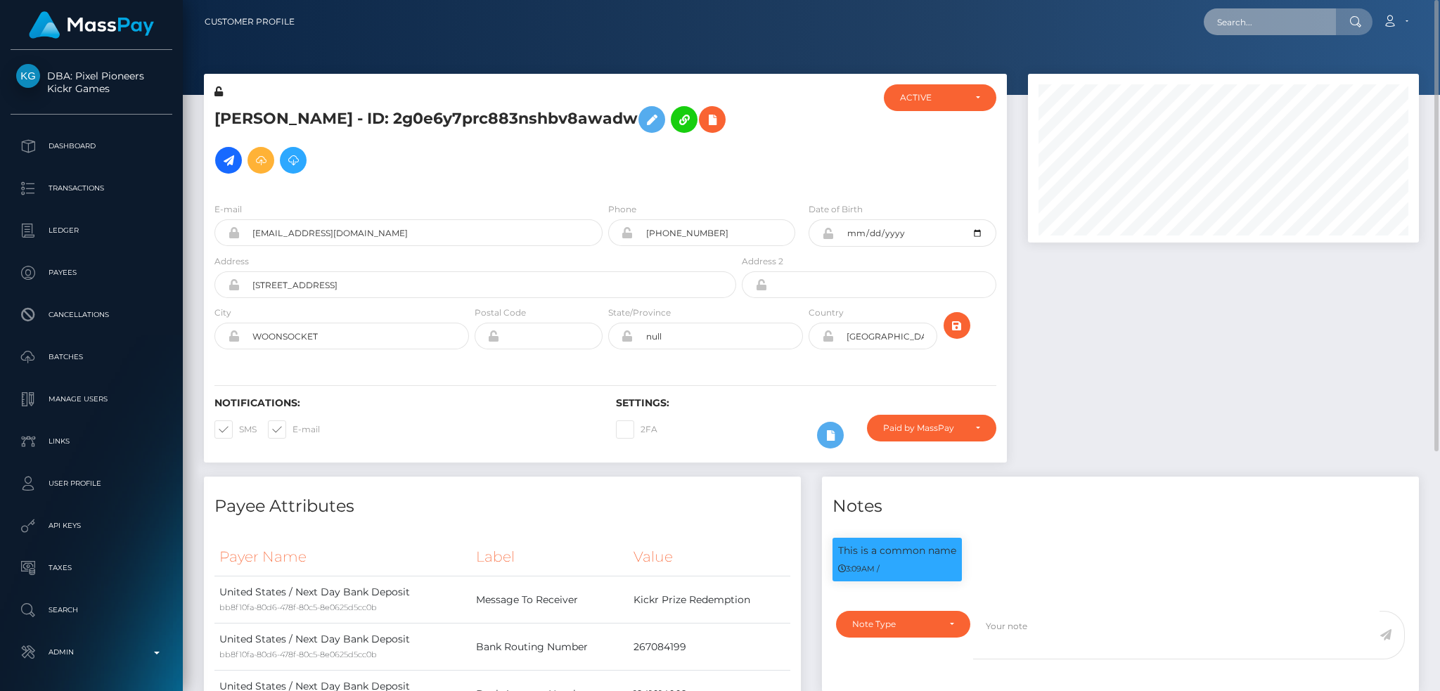
drag, startPoint x: 1234, startPoint y: 15, endPoint x: 1198, endPoint y: 23, distance: 36.7
click at [1234, 15] on input "text" at bounding box center [1270, 21] width 132 height 27
paste input "unghitari1@yahoo.com"
type input "unghitari1@yahoo.com"
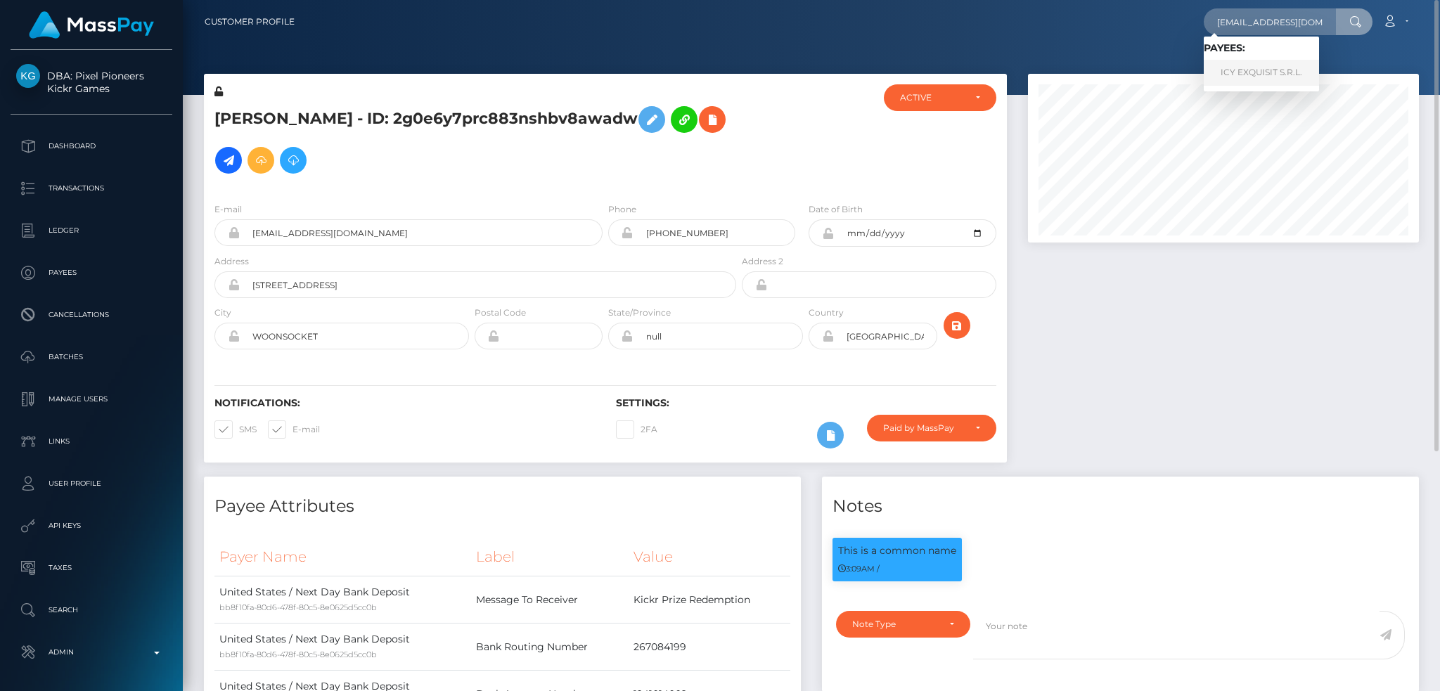
click at [1224, 68] on link "ICY EXQUISIT S.R.L." at bounding box center [1261, 73] width 115 height 26
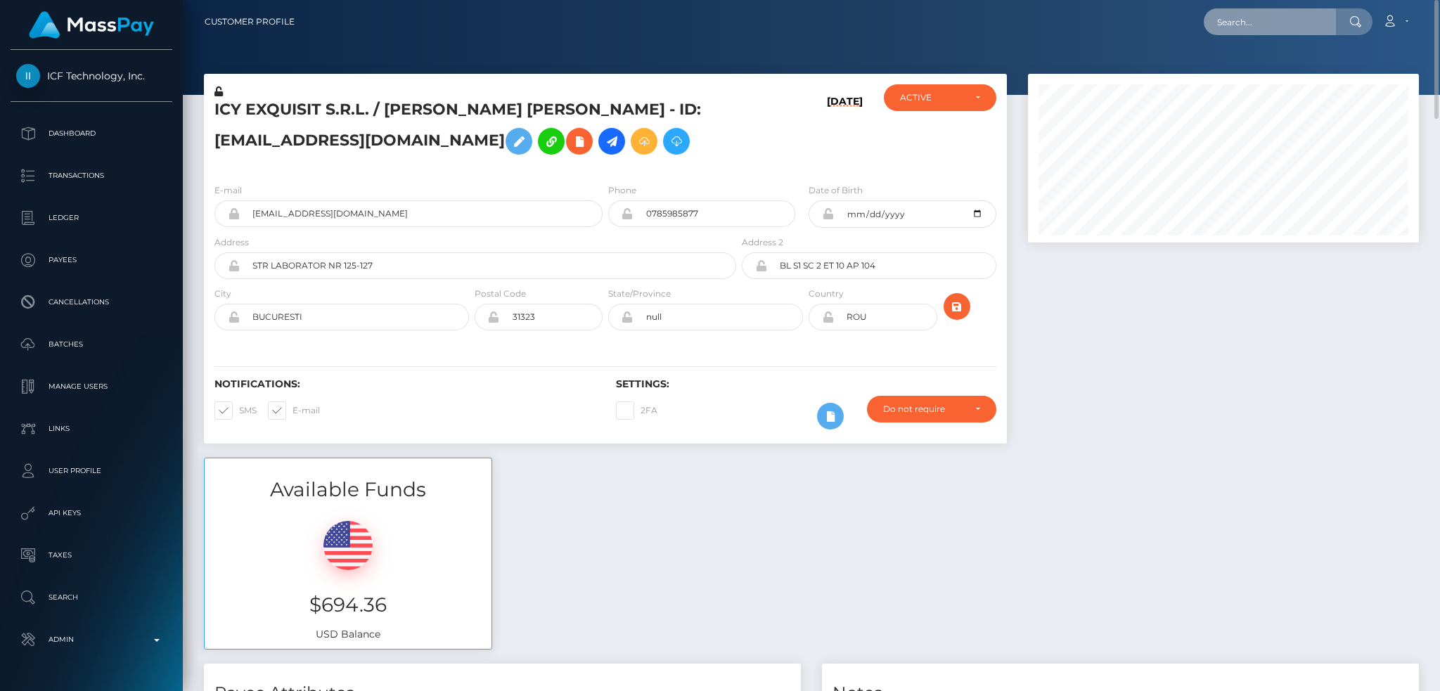
click at [1249, 20] on input "text" at bounding box center [1270, 21] width 132 height 27
paste input "poact_sZL2wZseVupS"
type input "poact_sZL2wZseVupS"
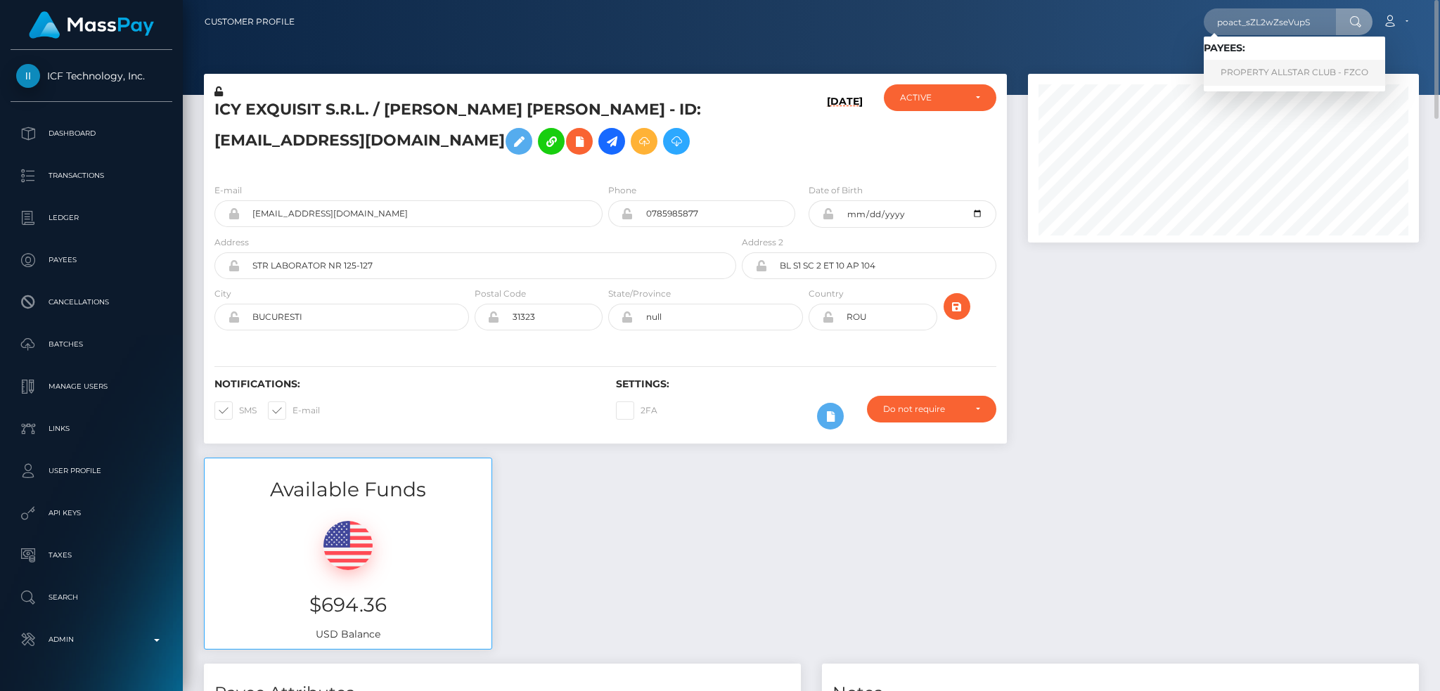
drag, startPoint x: 1263, startPoint y: 71, endPoint x: 1144, endPoint y: 66, distance: 119.7
click at [1262, 71] on link "PROPERTY ALLSTAR CLUB - FZCO" at bounding box center [1294, 73] width 181 height 26
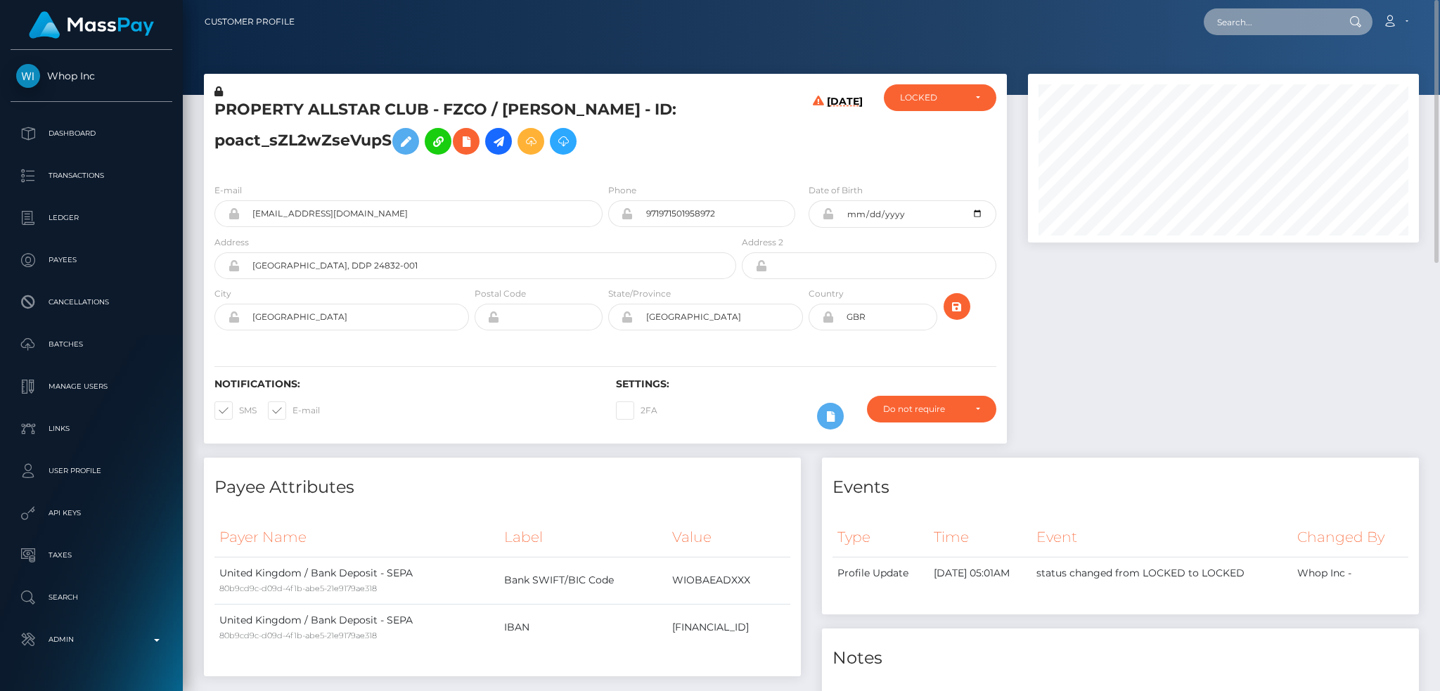
click at [1272, 14] on input "text" at bounding box center [1270, 21] width 132 height 27
paste input "cd61bd08-b7ee-4bca-8459-e37ed96f8a7f"
type input "cd61bd08-b7ee-4bca-8459-e37ed96f8a7f"
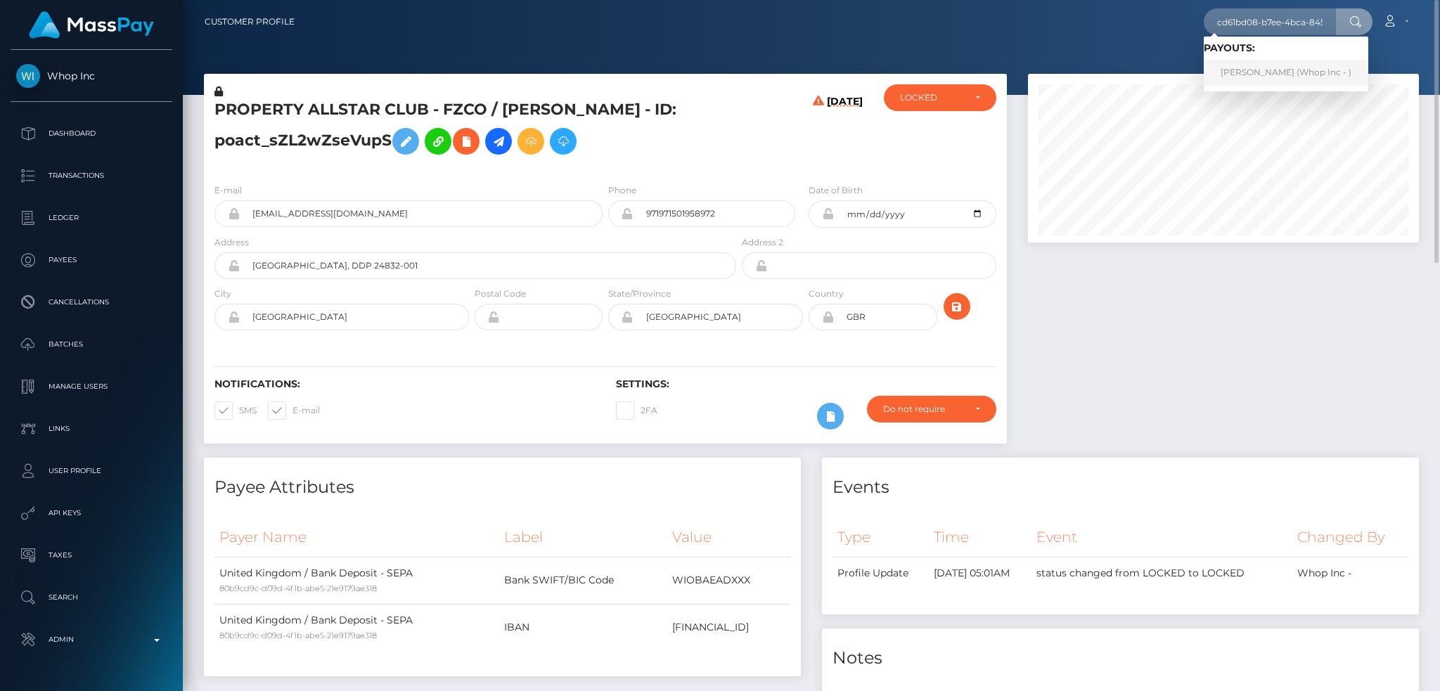
click at [1250, 76] on link "郭 荣 俊 (Whop Inc - )" at bounding box center [1286, 73] width 165 height 26
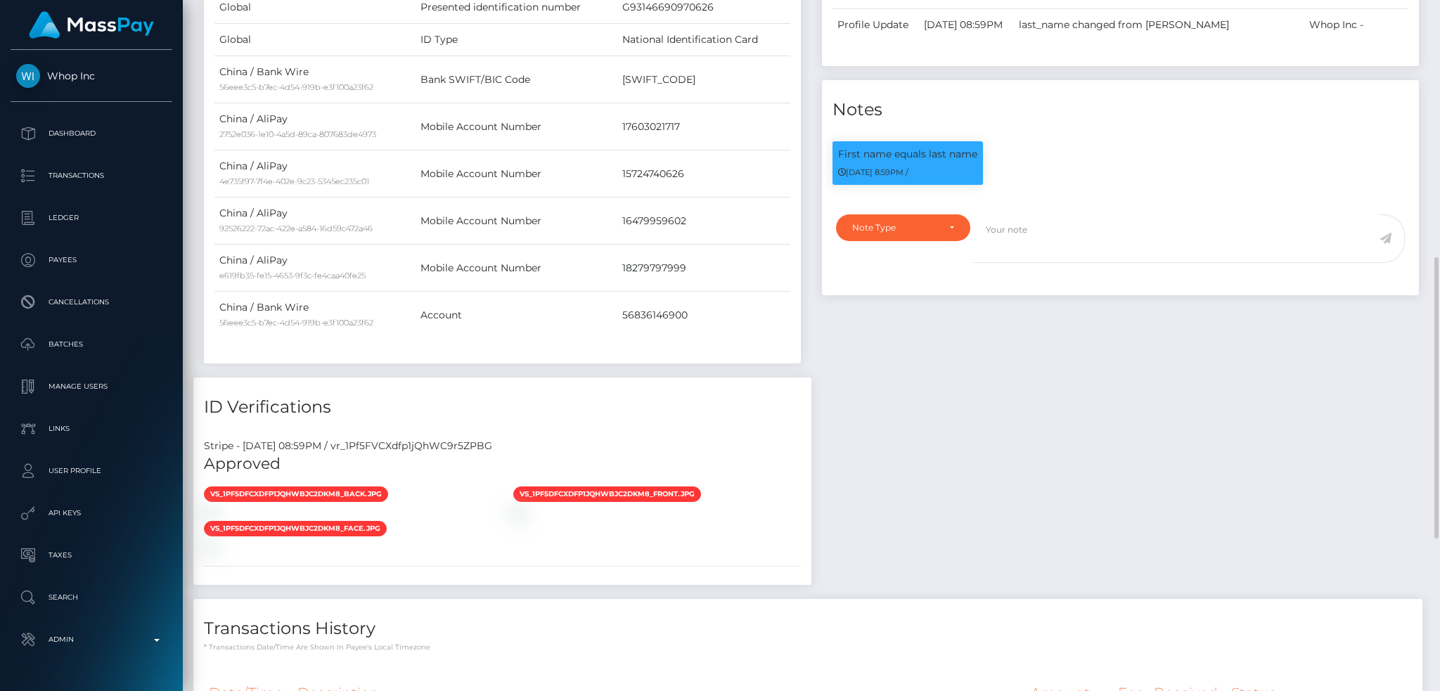
scroll to position [1007, 0]
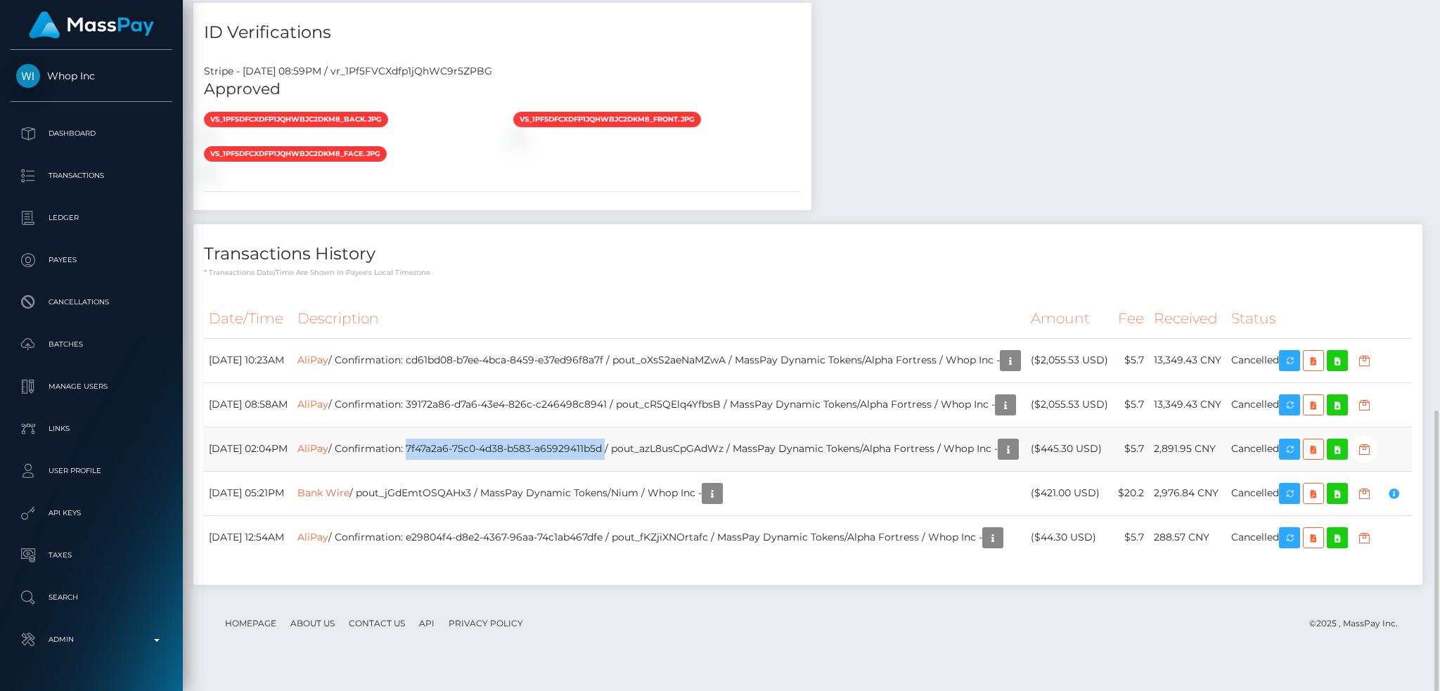
drag, startPoint x: 645, startPoint y: 418, endPoint x: 445, endPoint y: 412, distance: 199.8
click at [445, 427] on td "AliPay / Confirmation: 7f47a2a6-75c0-4d38-b583-a65929411b5d / pout_azL8usCpGAdW…" at bounding box center [660, 449] width 734 height 44
copy td "7f47a2a6-75c0-4d38-b583-a65929411b5d"
click at [601, 338] on td "AliPay / Confirmation: cd61bd08-b7ee-4bca-8459-e37ed96f8a7f / pout_oXsS2aeNaMZw…" at bounding box center [660, 360] width 734 height 44
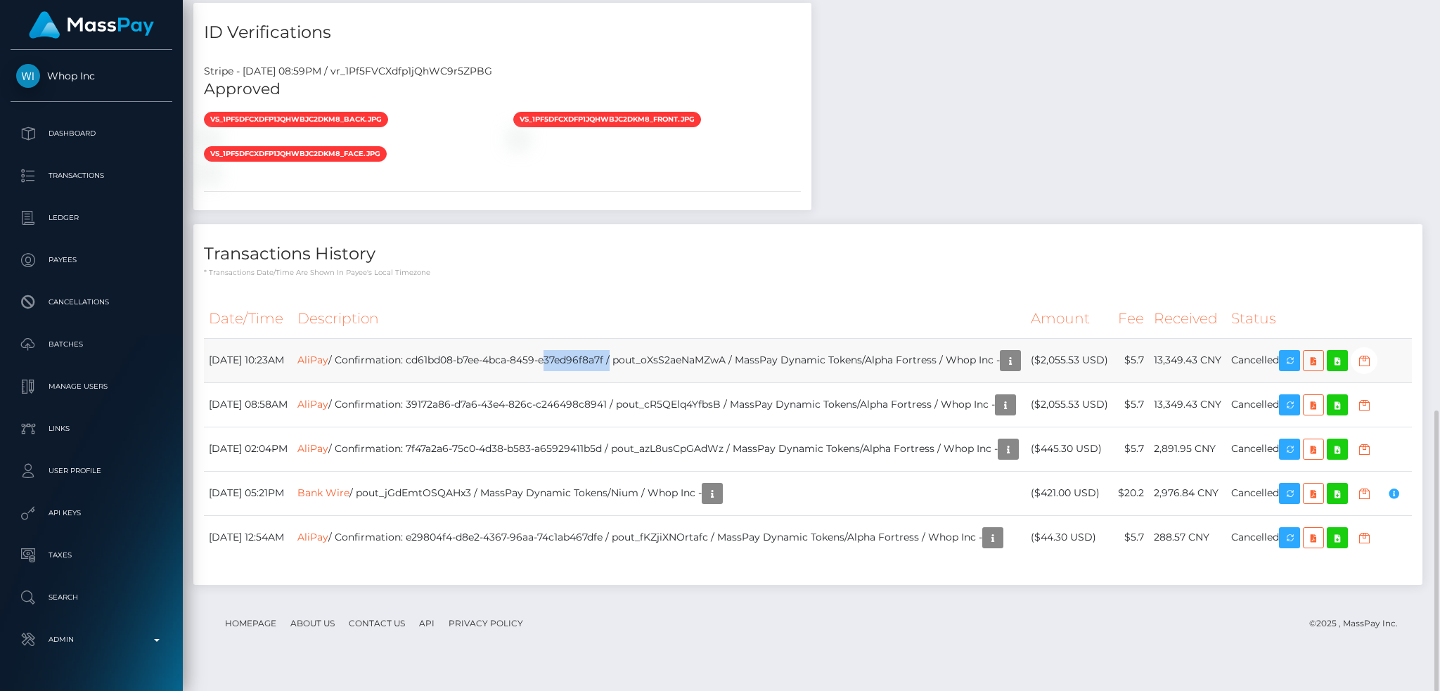
click at [601, 338] on td "AliPay / Confirmation: cd61bd08-b7ee-4bca-8459-e37ed96f8a7f / pout_oXsS2aeNaMZw…" at bounding box center [660, 360] width 734 height 44
copy td "AliPay / Confirmation: cd61bd08-b7ee-4bca-8459-e37ed96f8a7f / pout_oXsS2aeNaMZw…"
